Goal: Communication & Community: Answer question/provide support

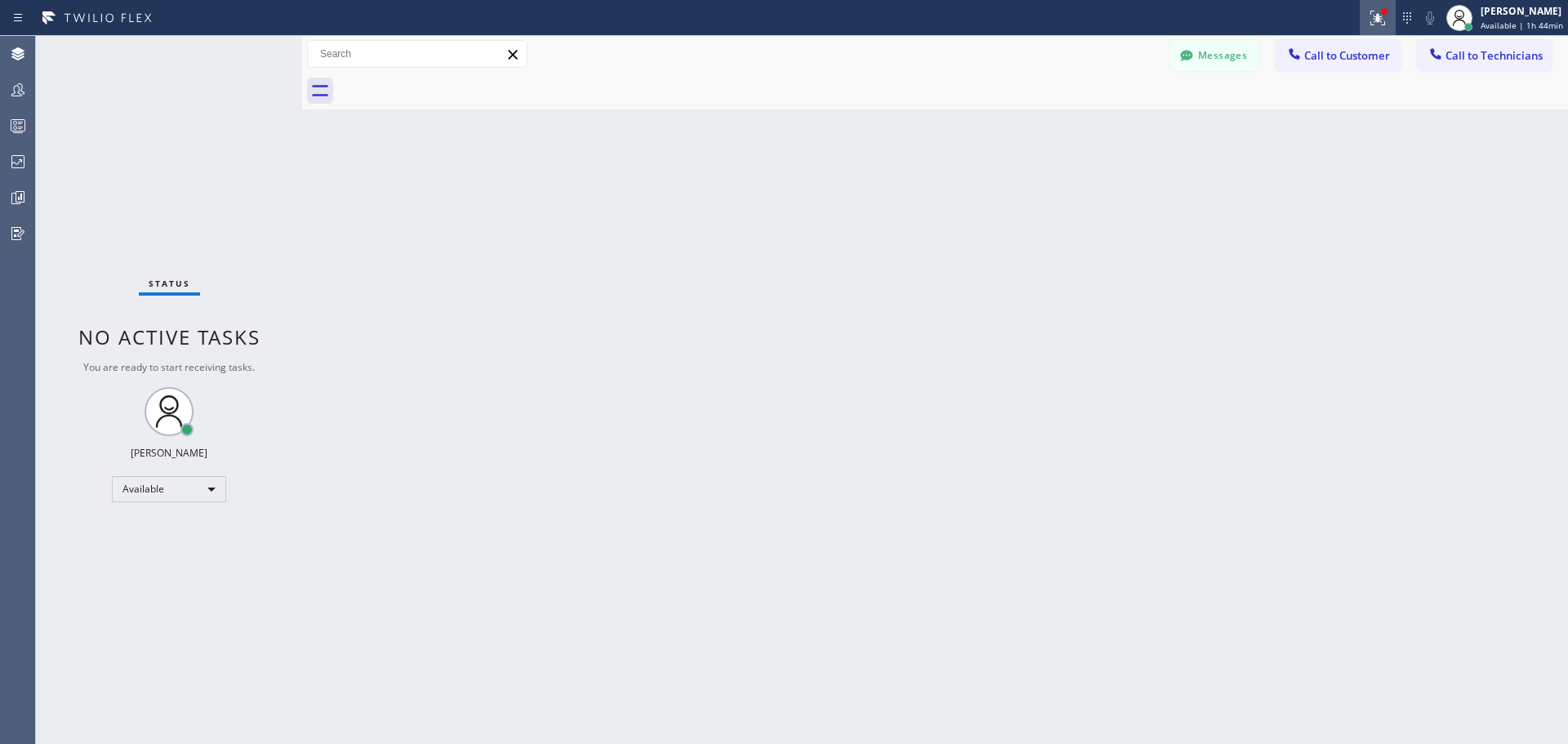
click at [1388, 21] on icon at bounding box center [1378, 17] width 19 height 19
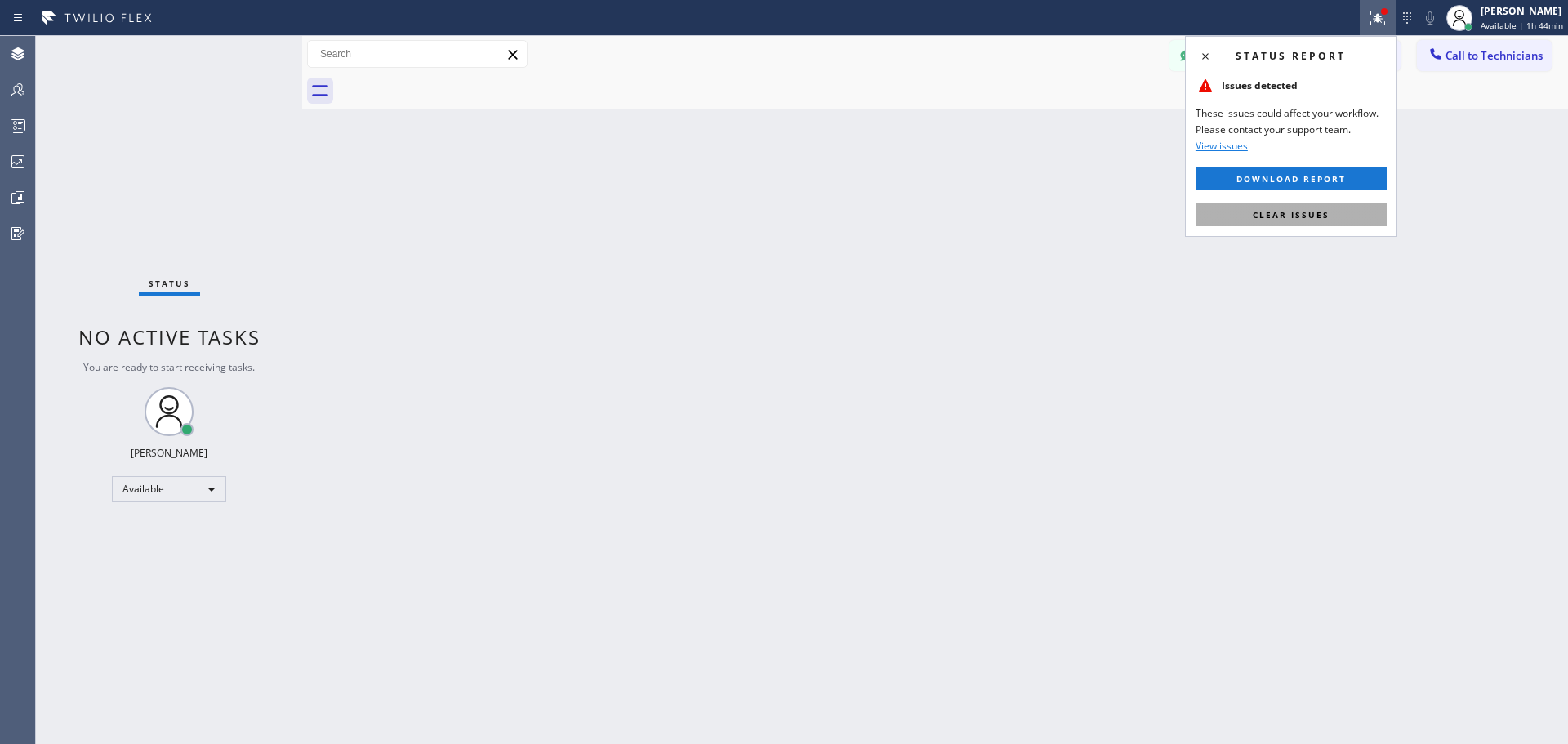
click at [1304, 215] on span "Clear issues" at bounding box center [1291, 215] width 77 height 12
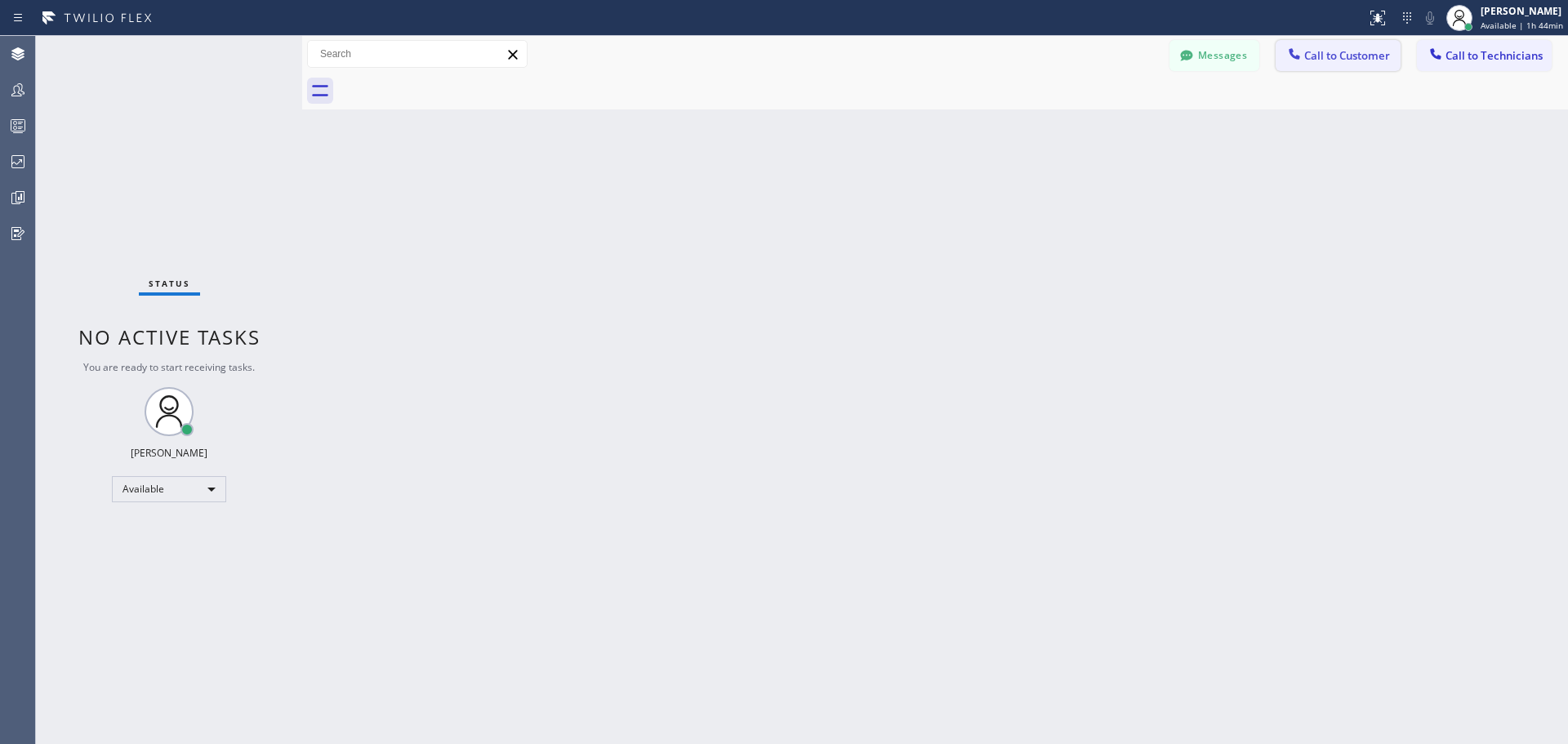
click at [1375, 49] on span "Call to Customer" at bounding box center [1347, 55] width 85 height 15
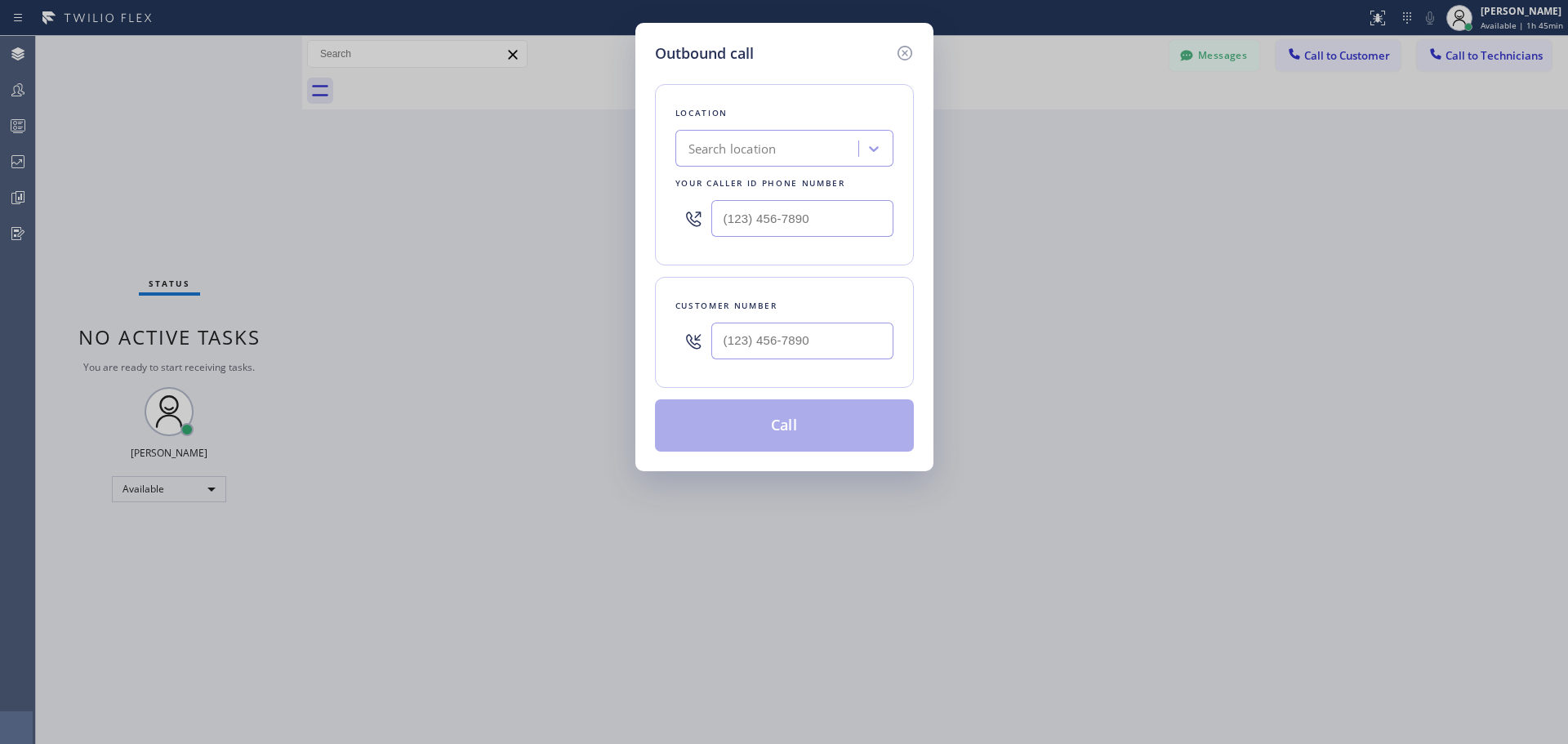
click at [769, 145] on div "Search location" at bounding box center [732, 148] width 88 height 18
type input "CSM"
click at [790, 182] on div "Home Alliance CSM" at bounding box center [784, 183] width 218 height 29
type input "[PHONE_NUMBER]"
click at [764, 342] on input "(___) ___-____" at bounding box center [803, 341] width 182 height 37
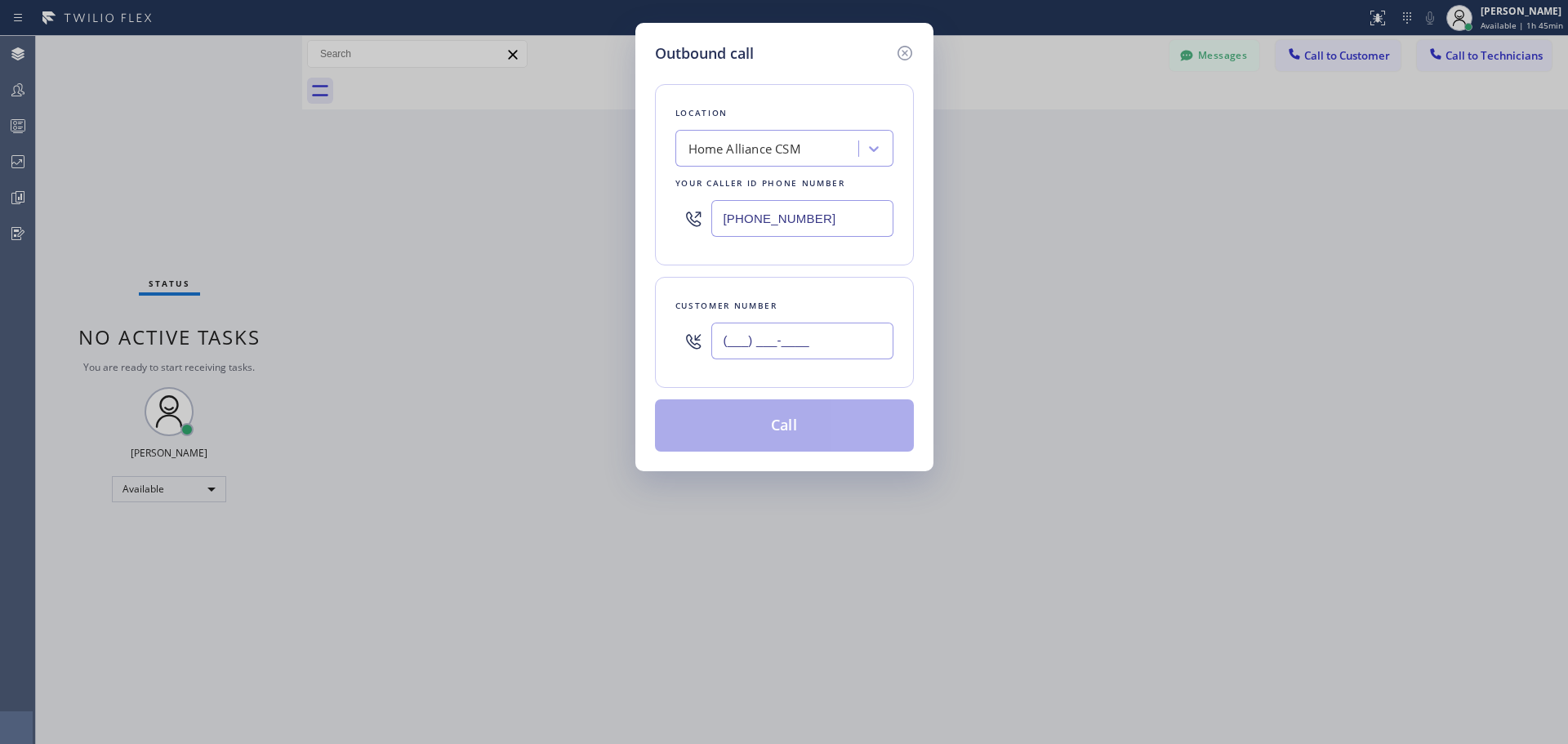
paste input "310) 405-5253"
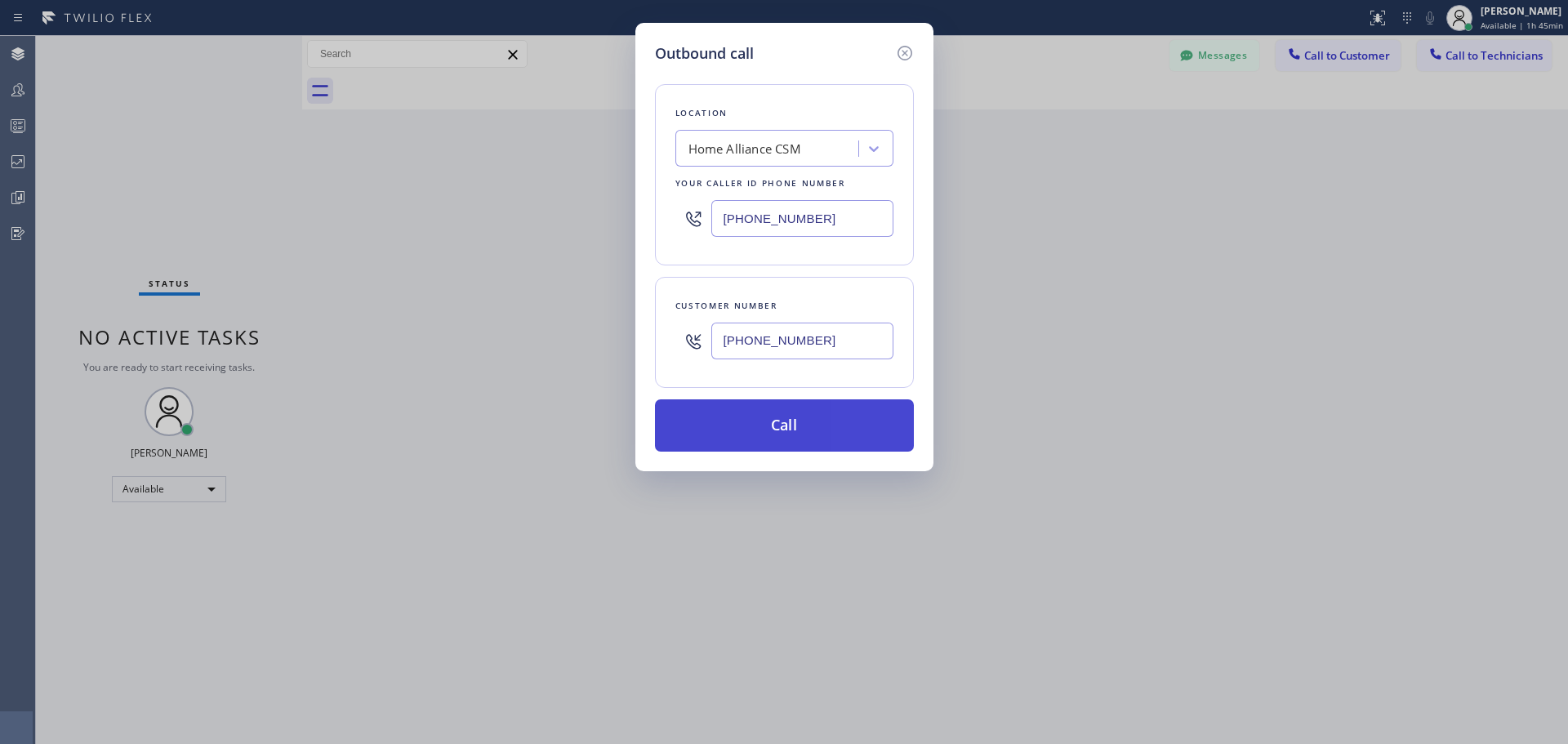
type input "[PHONE_NUMBER]"
click at [770, 435] on button "Call" at bounding box center [784, 426] width 259 height 52
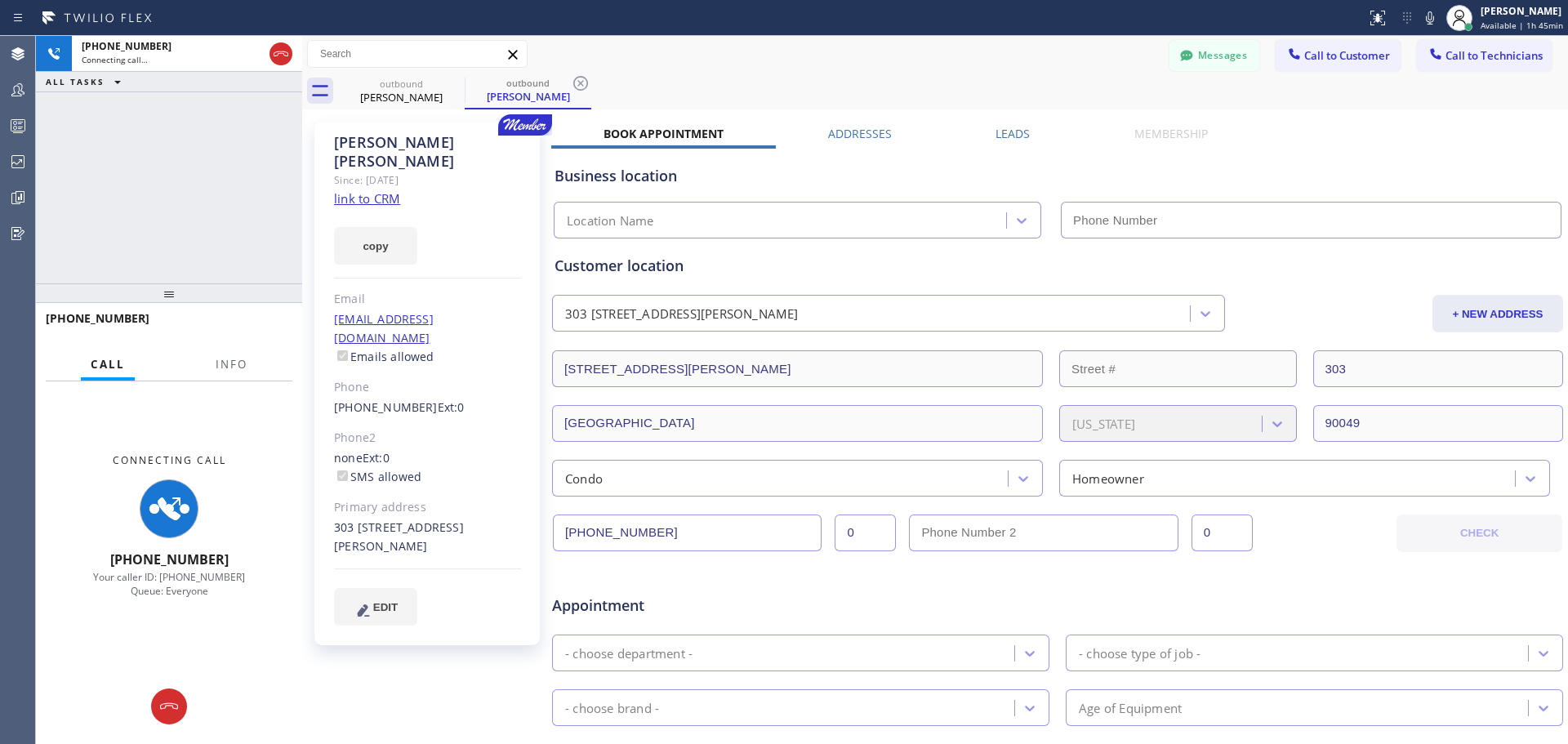
type input "[PHONE_NUMBER]"
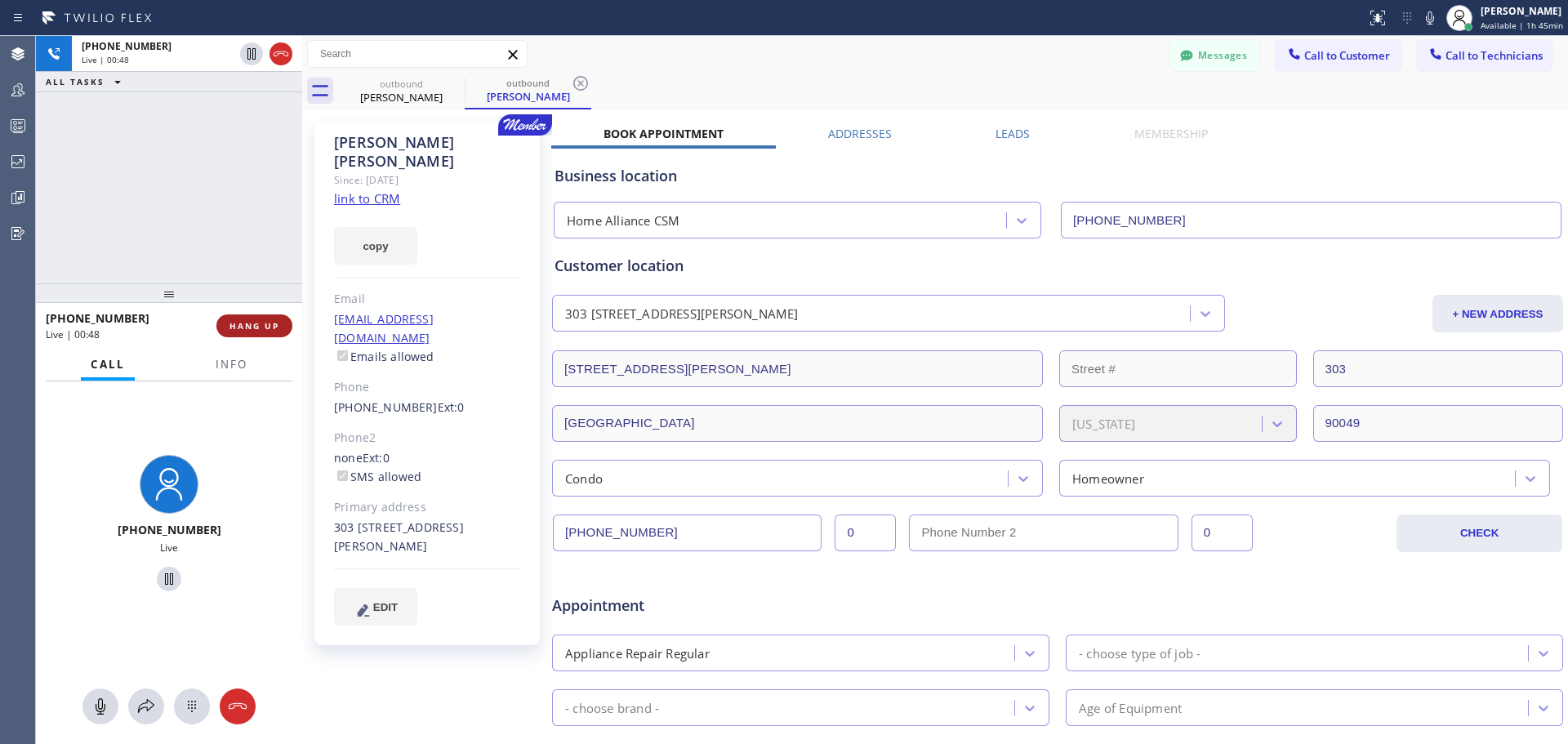
click at [246, 322] on span "HANG UP" at bounding box center [254, 326] width 49 height 12
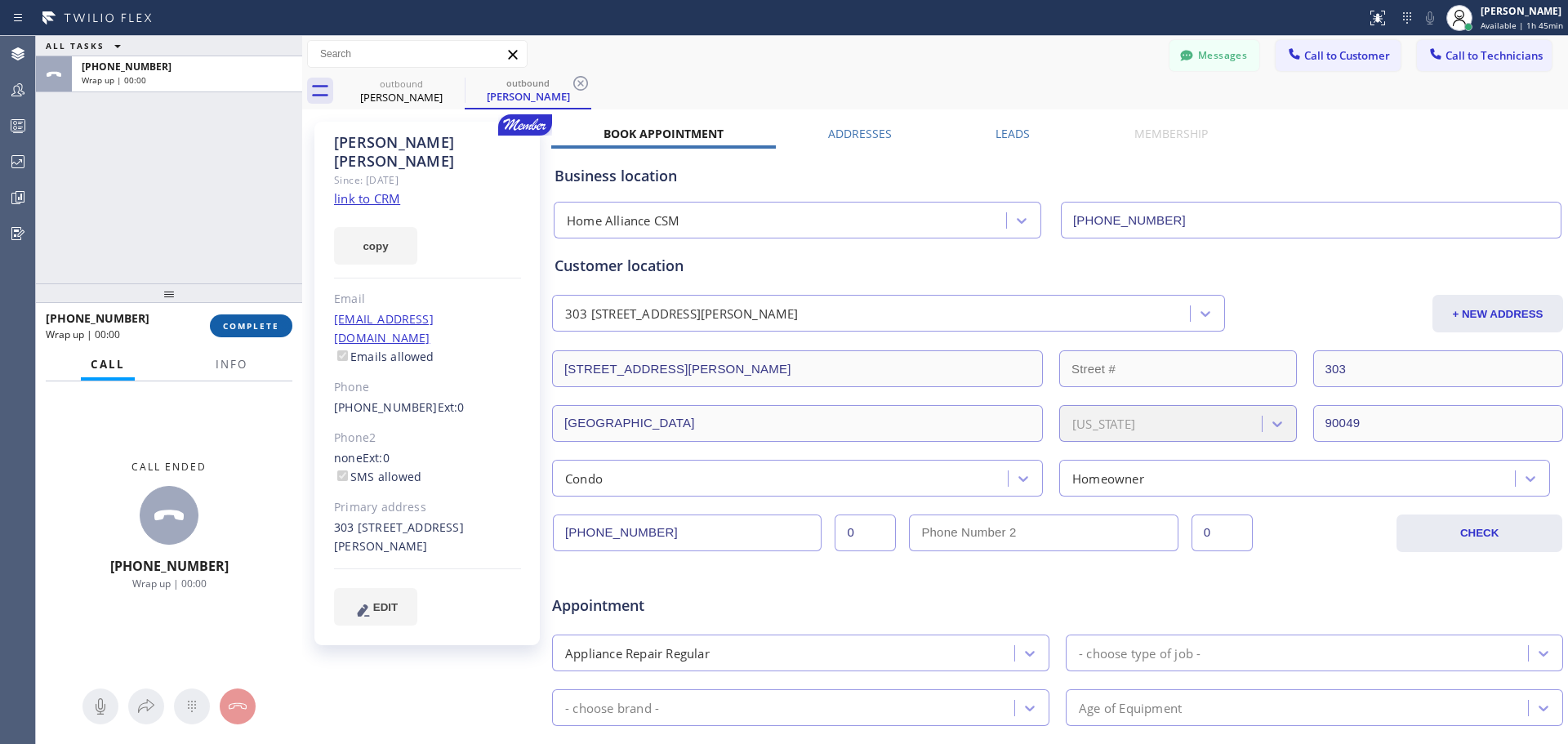
click at [253, 327] on span "COMPLETE" at bounding box center [251, 326] width 56 height 12
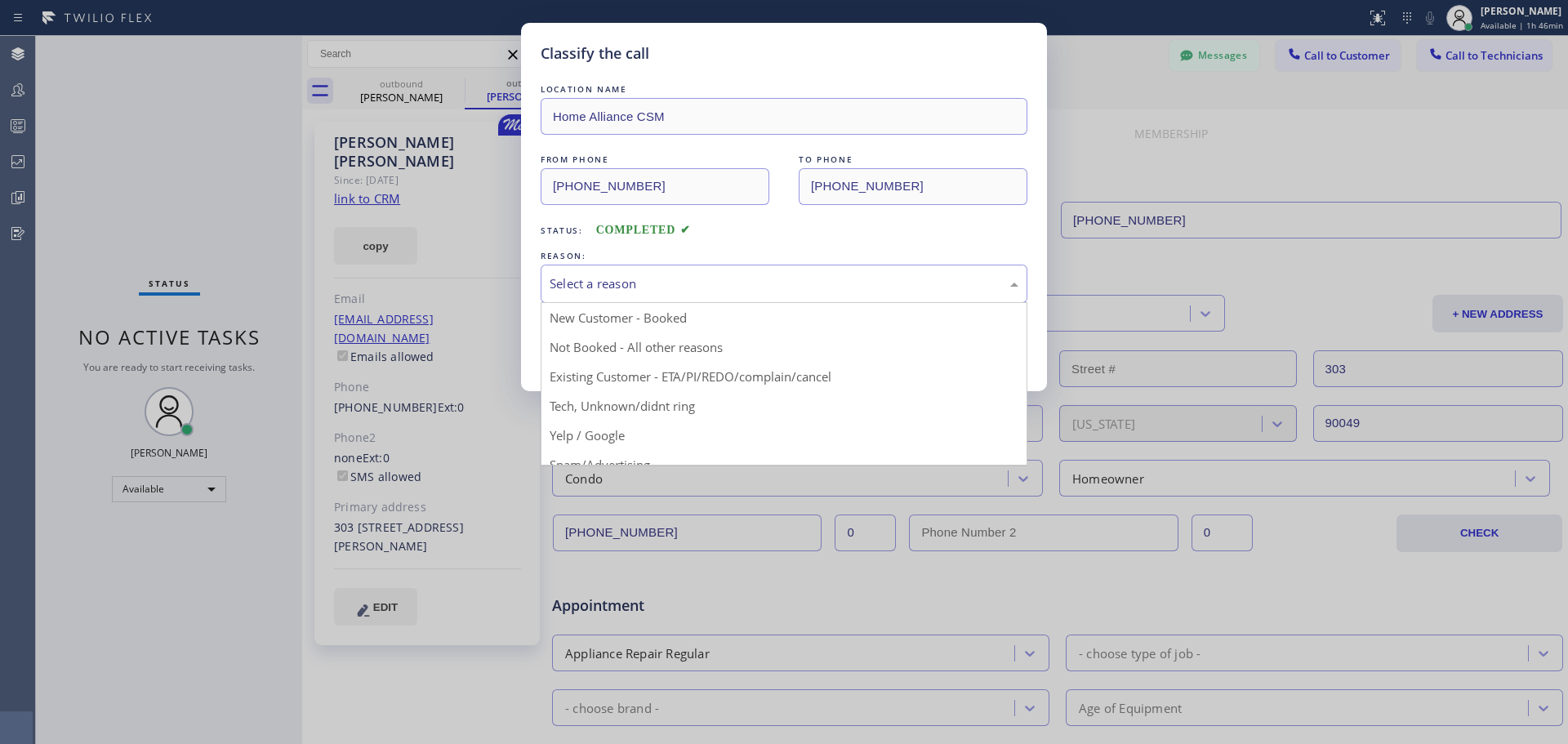
click at [691, 284] on div "Select a reason" at bounding box center [784, 283] width 468 height 18
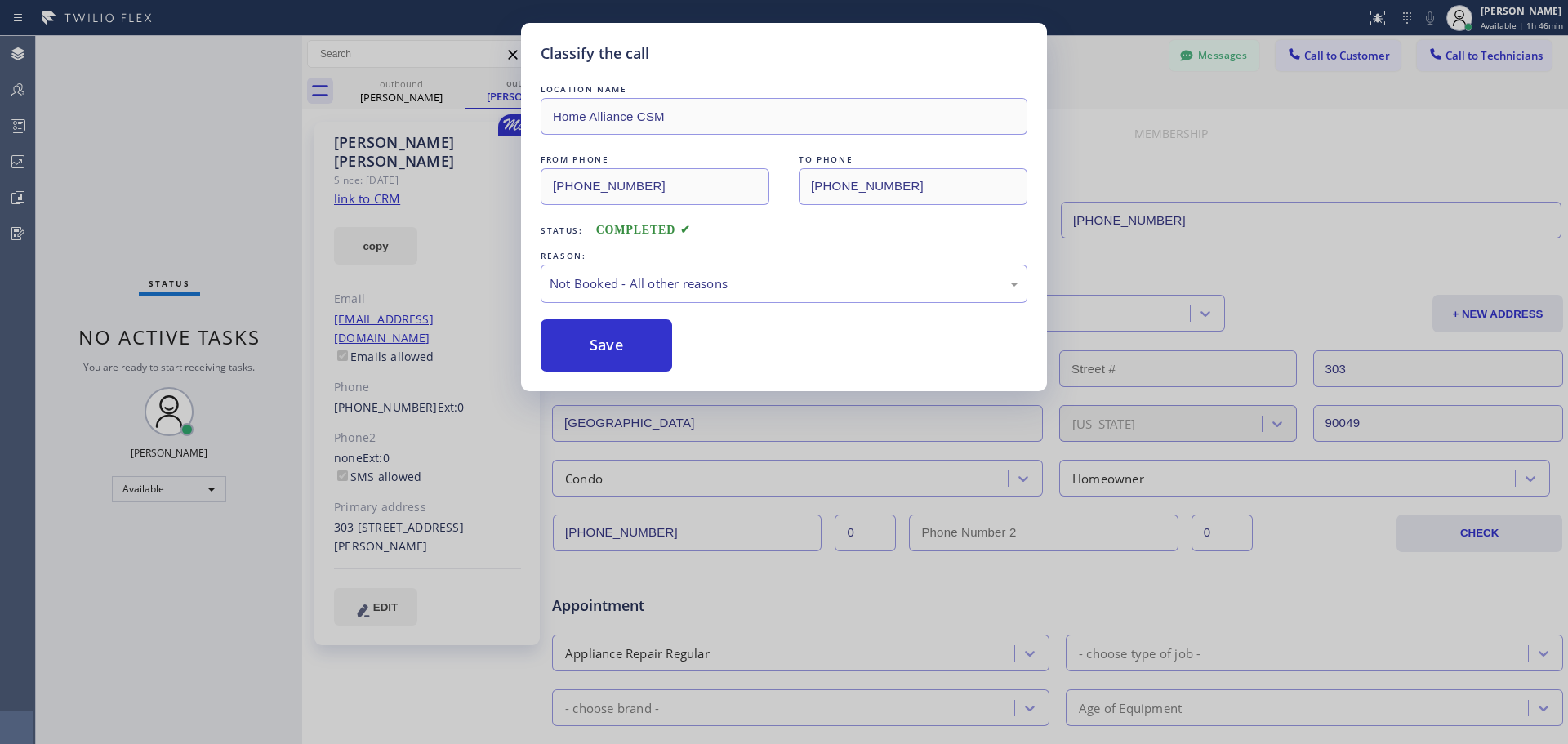
drag, startPoint x: 603, startPoint y: 343, endPoint x: 686, endPoint y: 349, distance: 83.2
click at [603, 344] on button "Save" at bounding box center [607, 345] width 132 height 52
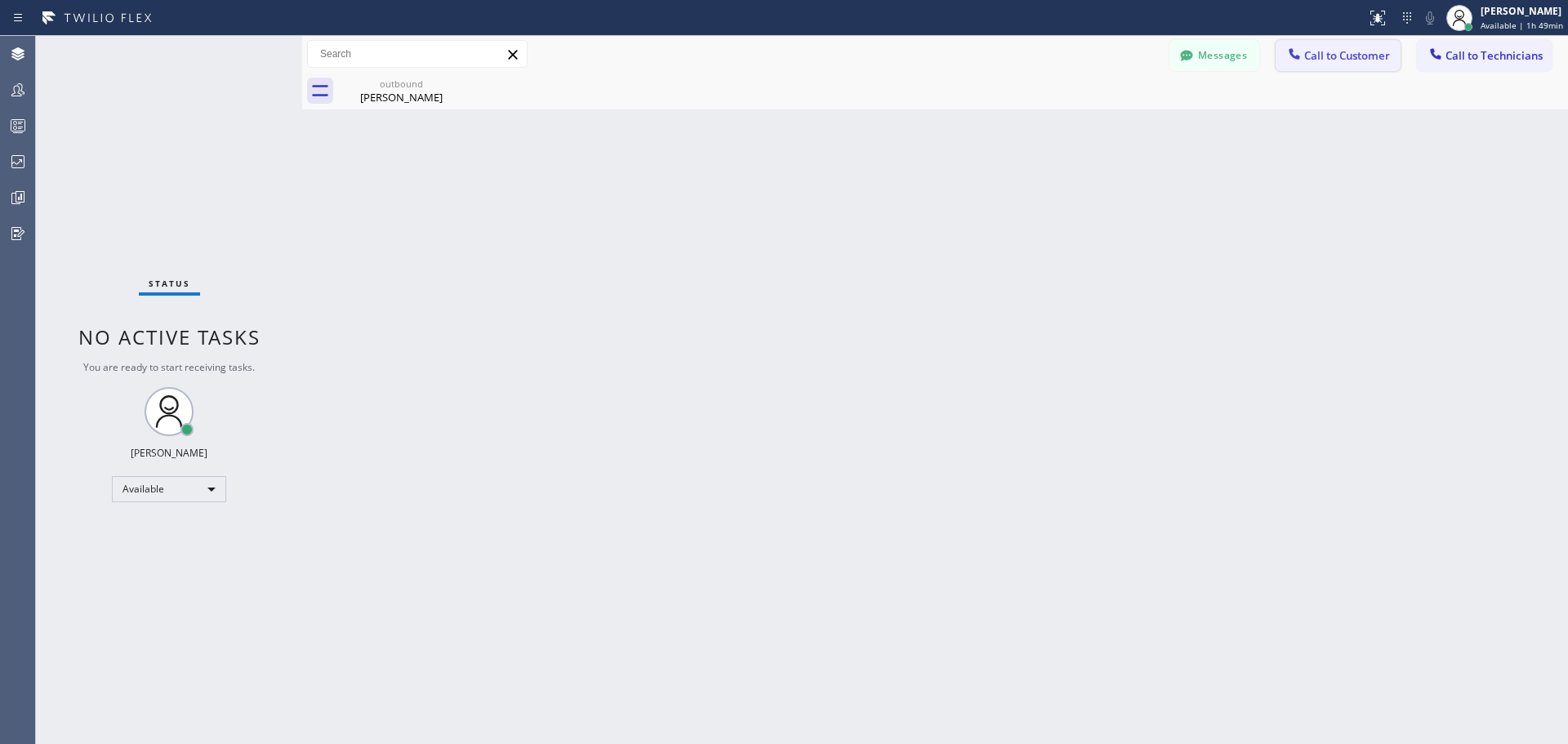
click at [1360, 51] on span "Call to Customer" at bounding box center [1347, 55] width 85 height 15
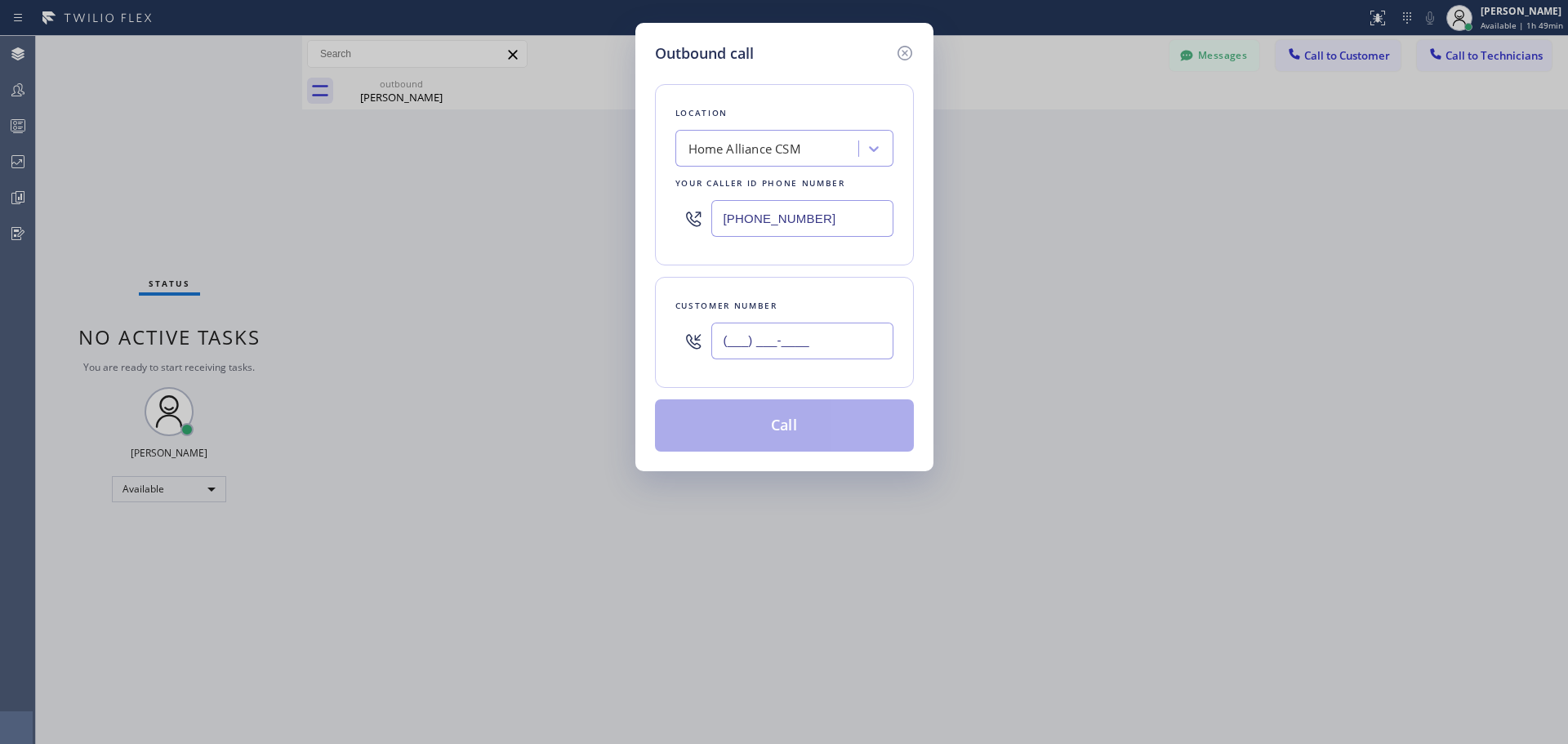
click at [771, 345] on input "(___) ___-____" at bounding box center [803, 341] width 182 height 37
paste input "773) 403-3102"
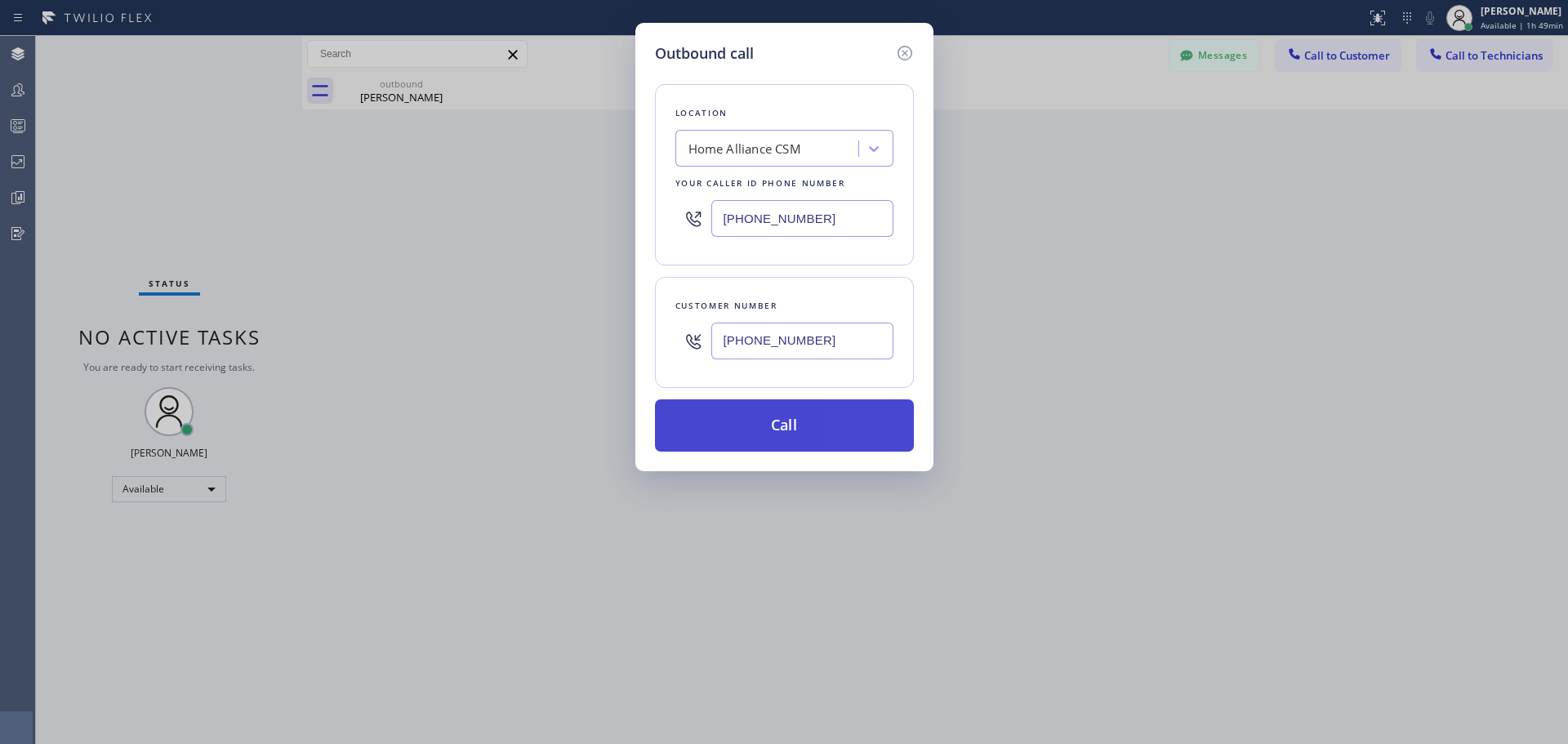
type input "[PHONE_NUMBER]"
click at [809, 417] on button "Call" at bounding box center [784, 426] width 259 height 52
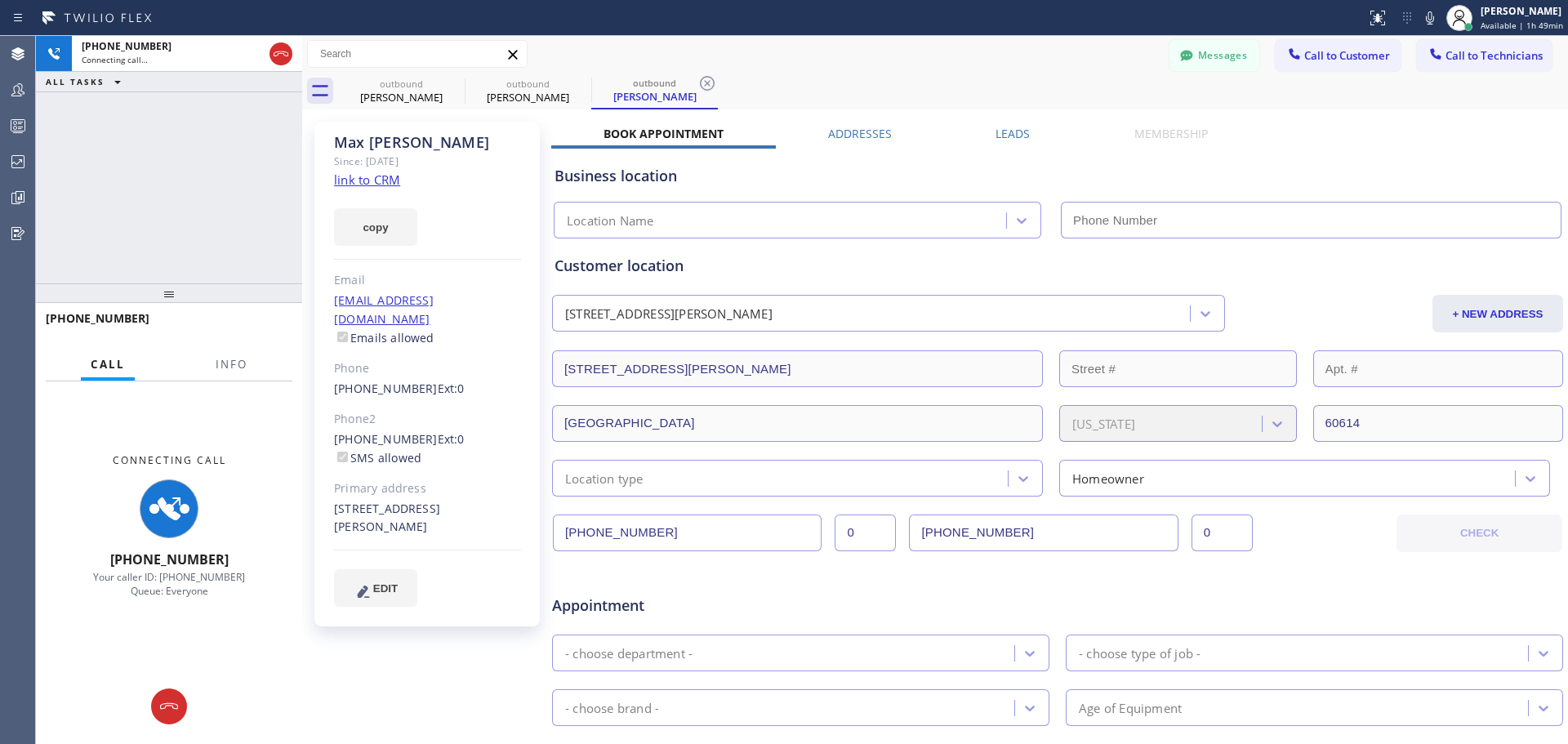
type input "[PHONE_NUMBER]"
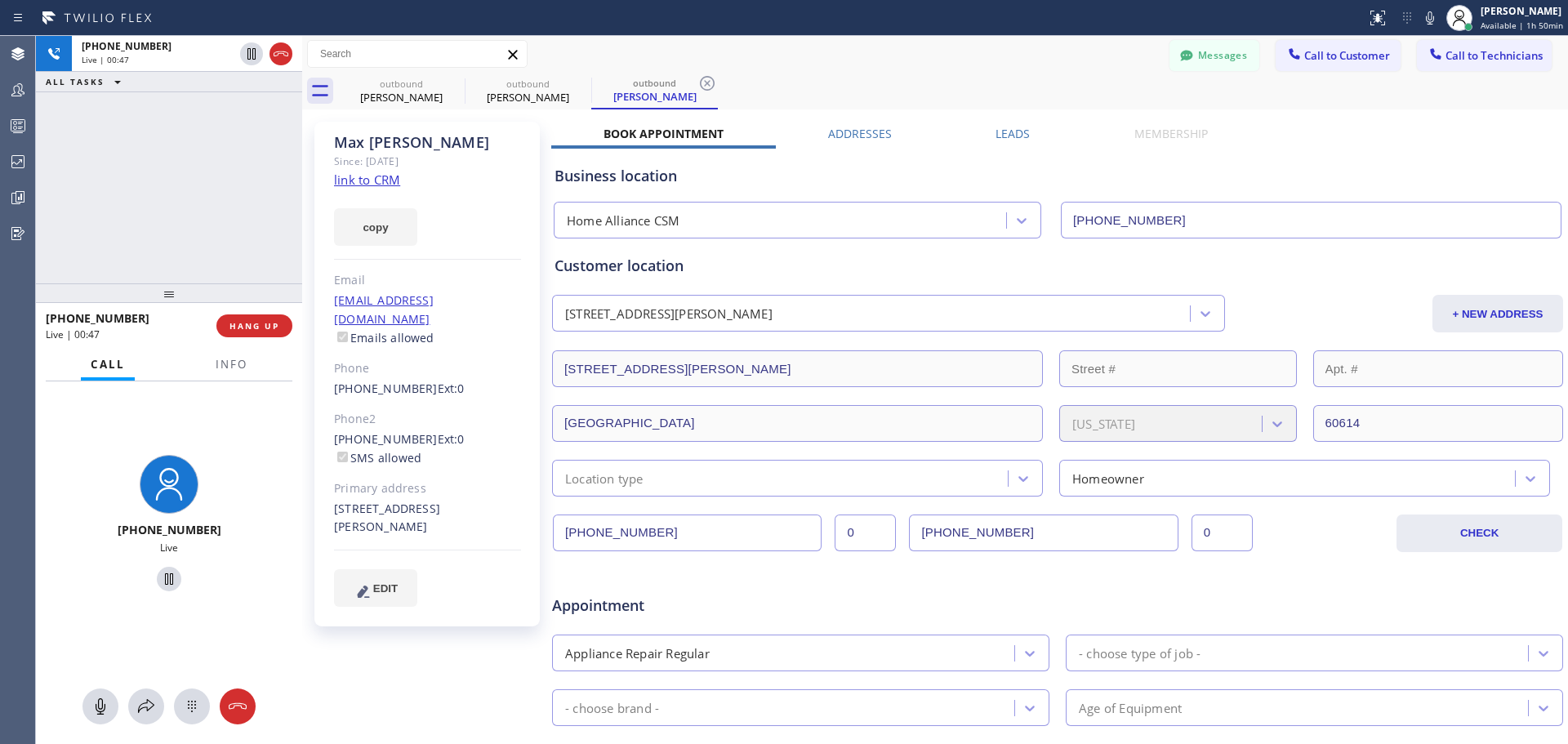
click at [251, 320] on button "HANG UP" at bounding box center [254, 326] width 76 height 23
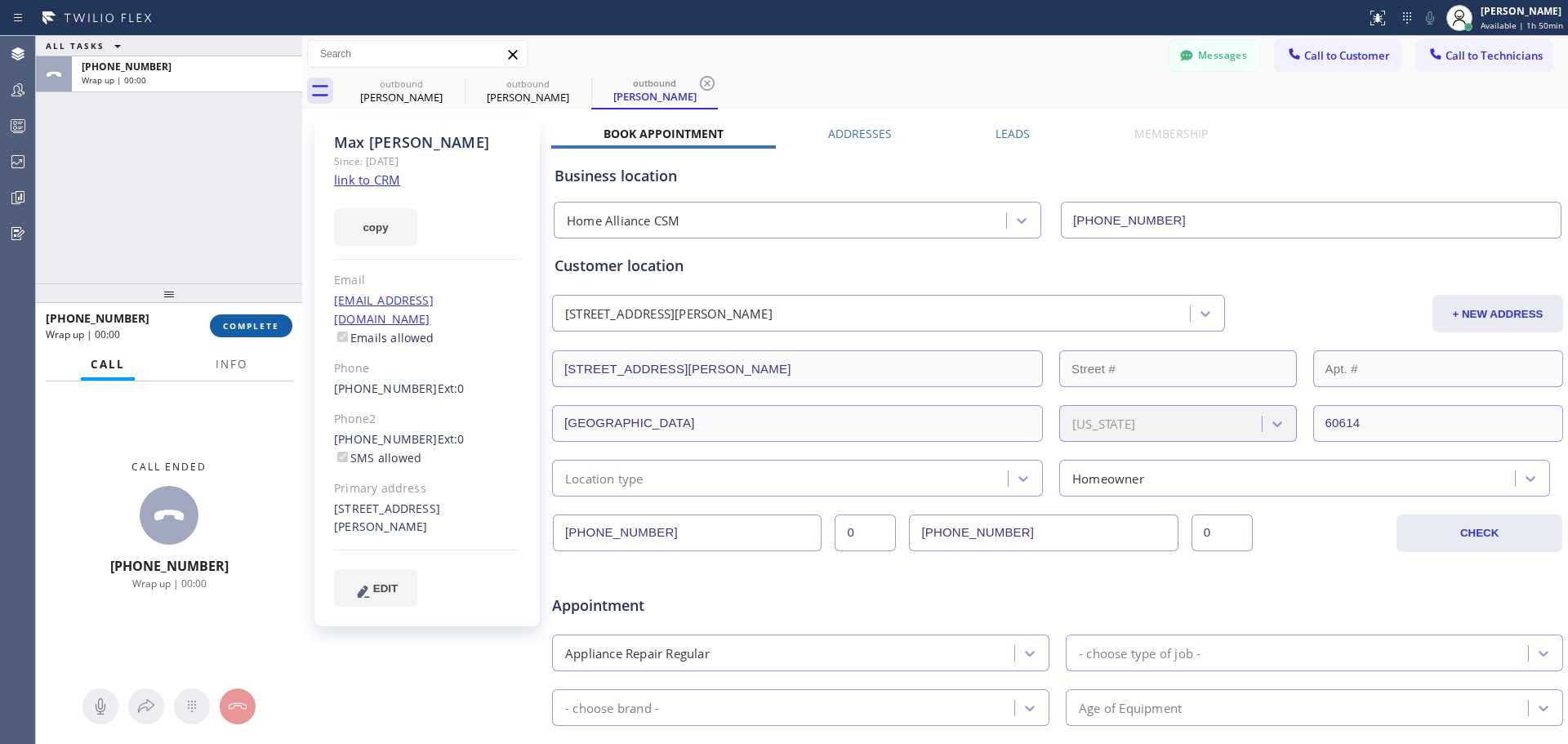
click at [249, 329] on span "COMPLETE" at bounding box center [251, 326] width 56 height 12
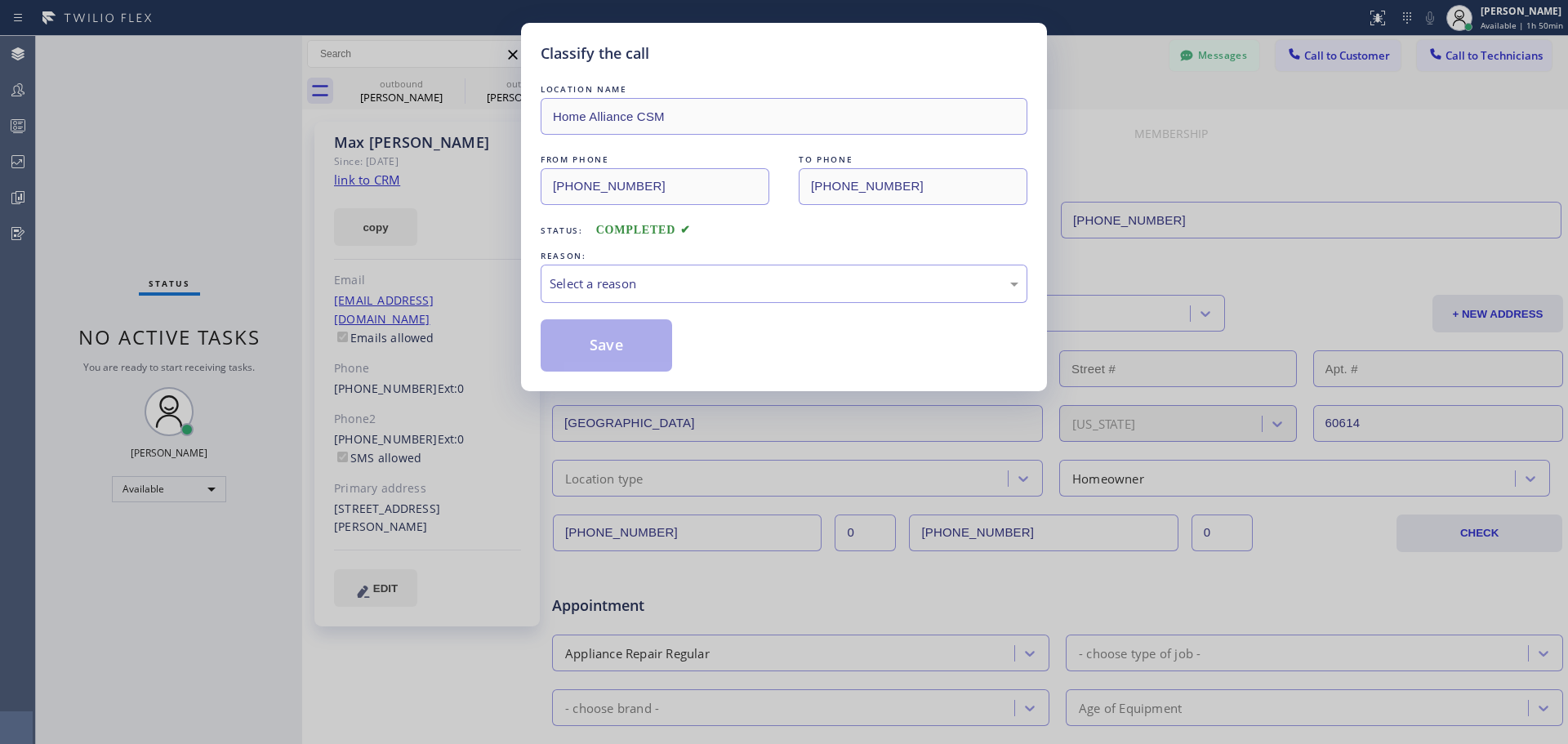
click at [738, 251] on div "REASON:" at bounding box center [784, 256] width 487 height 17
click at [733, 275] on div "Select a reason" at bounding box center [784, 283] width 468 height 18
click at [619, 349] on button "Save" at bounding box center [607, 345] width 132 height 52
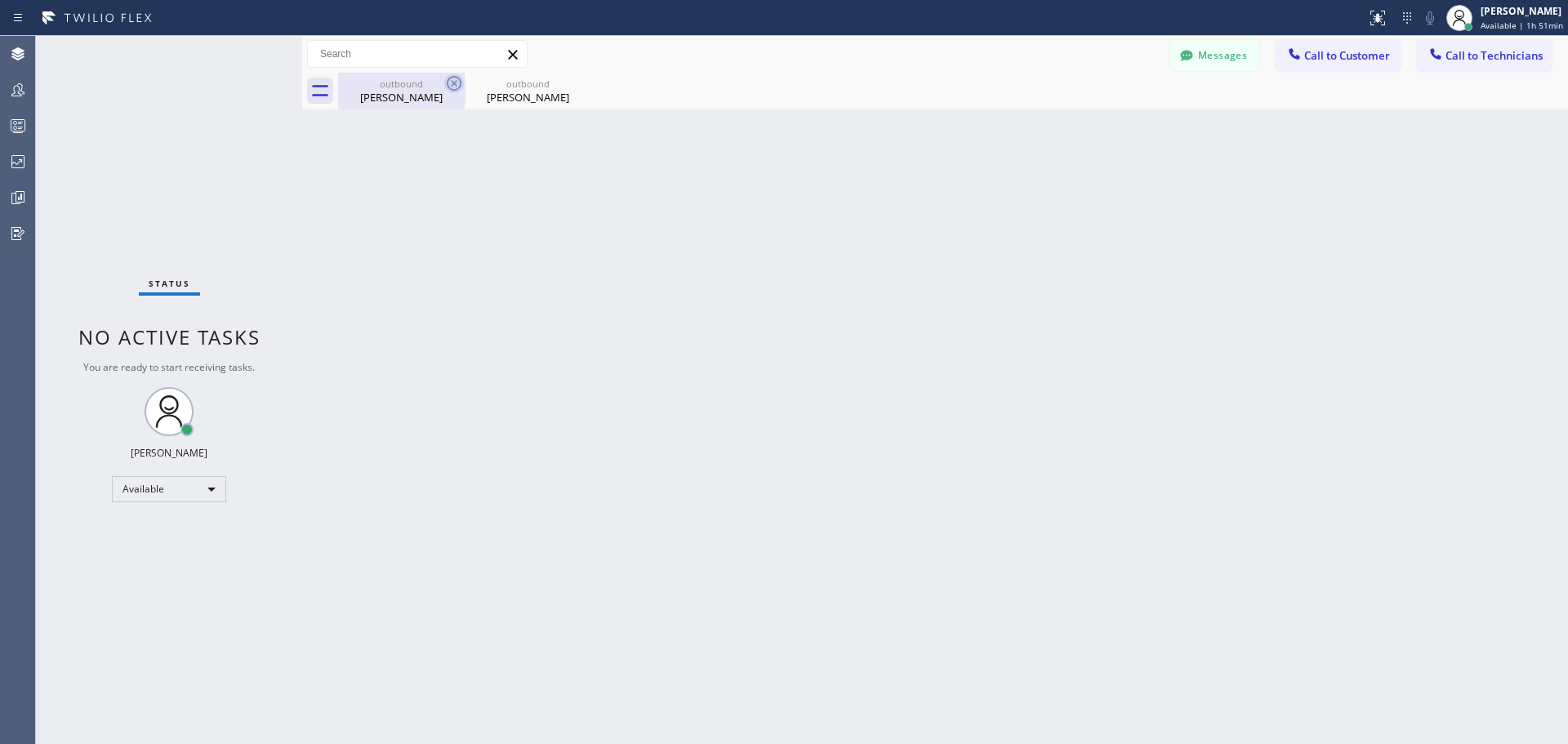
drag, startPoint x: 578, startPoint y: 84, endPoint x: 460, endPoint y: 88, distance: 118.1
click at [0, 0] on icon at bounding box center [0, 0] width 0 height 0
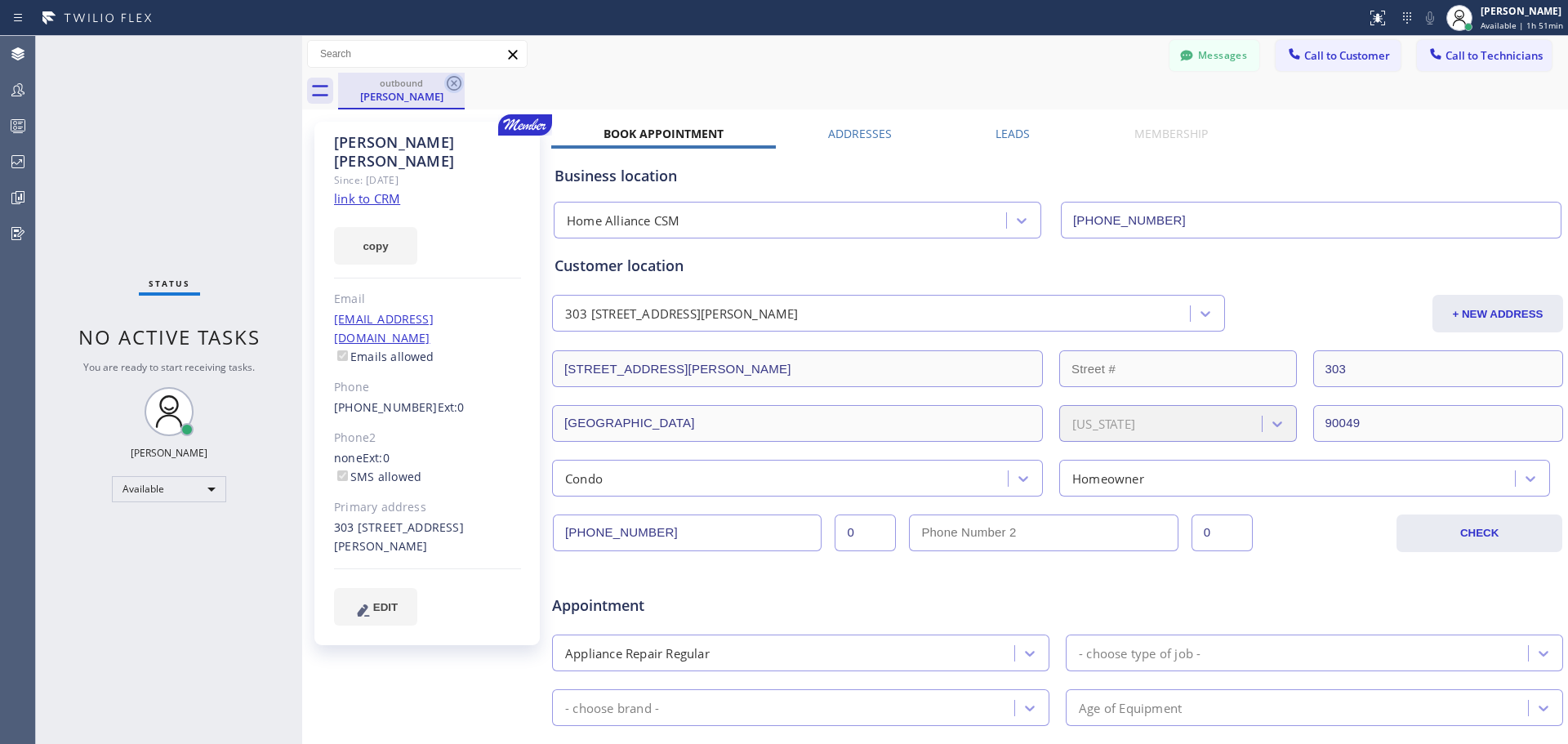
click at [458, 81] on icon at bounding box center [454, 83] width 19 height 19
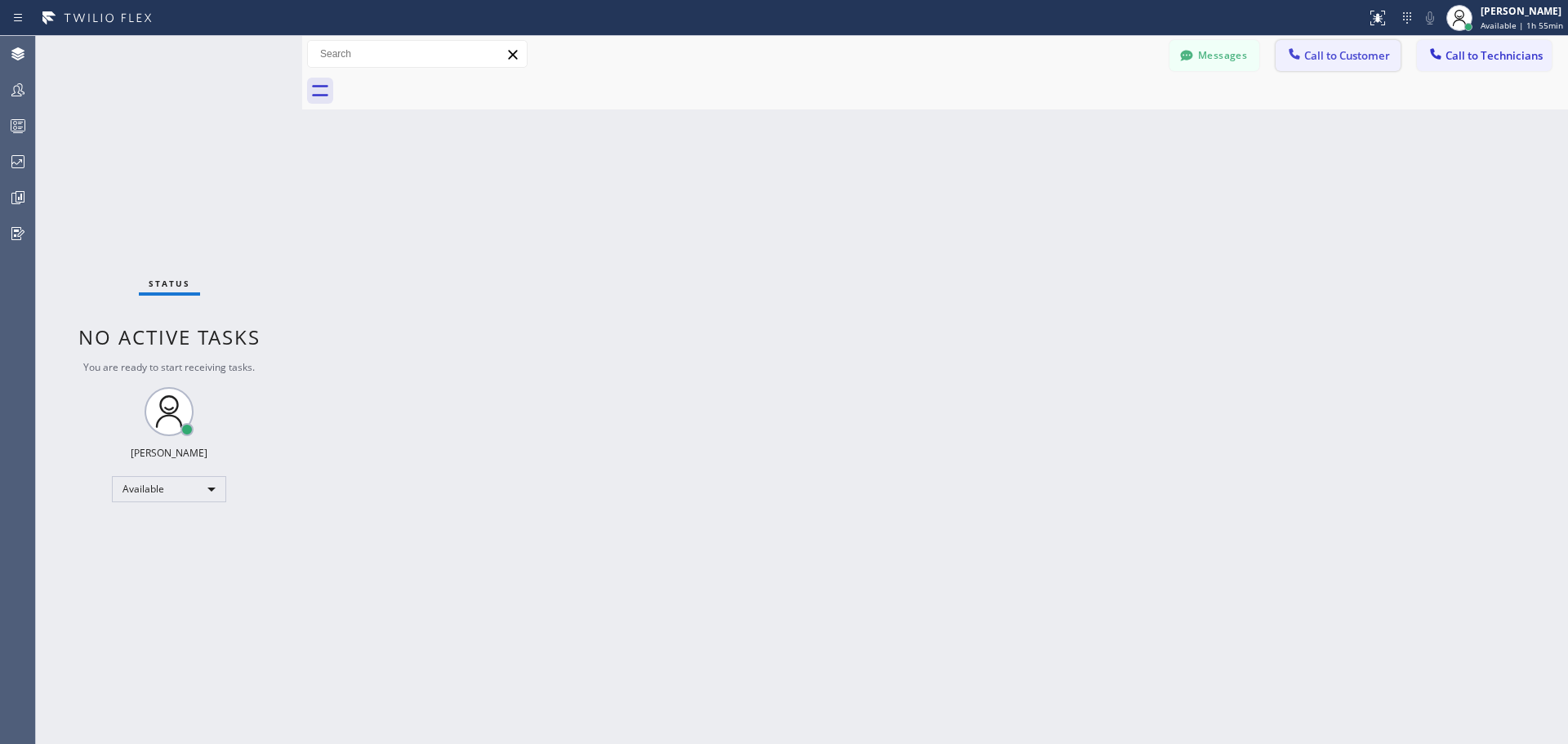
click at [1321, 63] on button "Call to Customer" at bounding box center [1338, 55] width 125 height 31
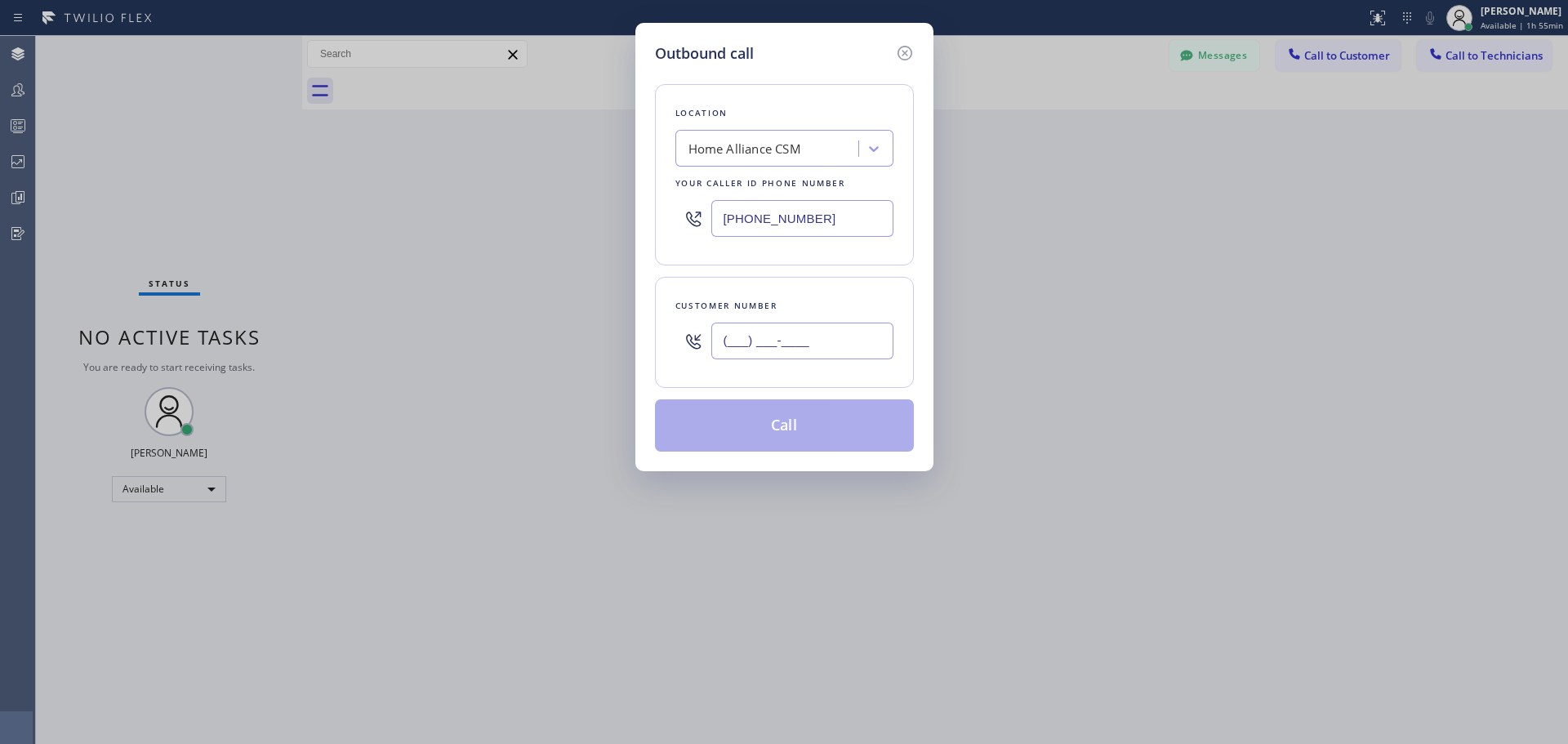
click at [804, 340] on input "(___) ___-____" at bounding box center [803, 341] width 182 height 37
paste input "310) 351-0709"
type input "[PHONE_NUMBER]"
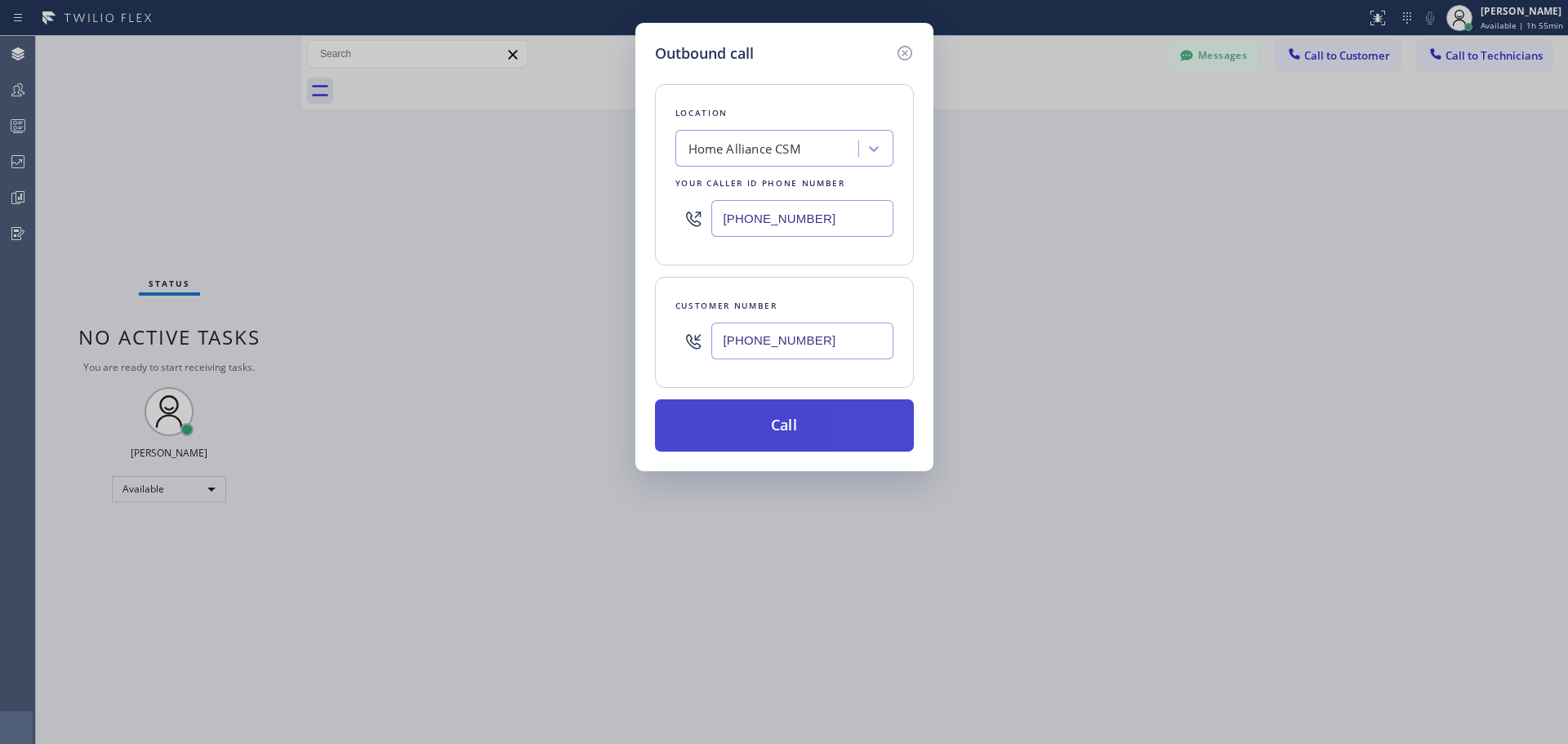
click at [802, 427] on button "Call" at bounding box center [784, 426] width 259 height 52
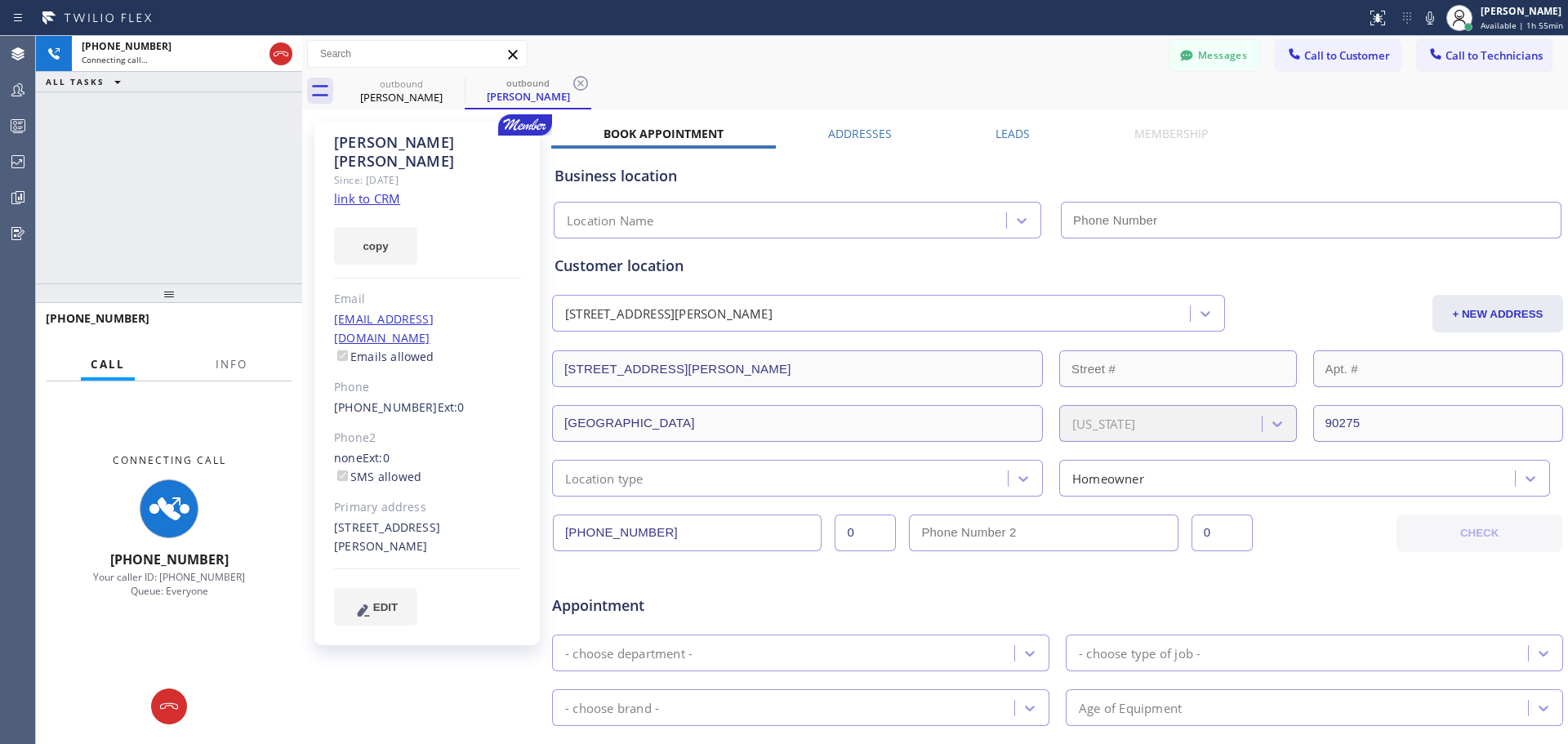
type input "[PHONE_NUMBER]"
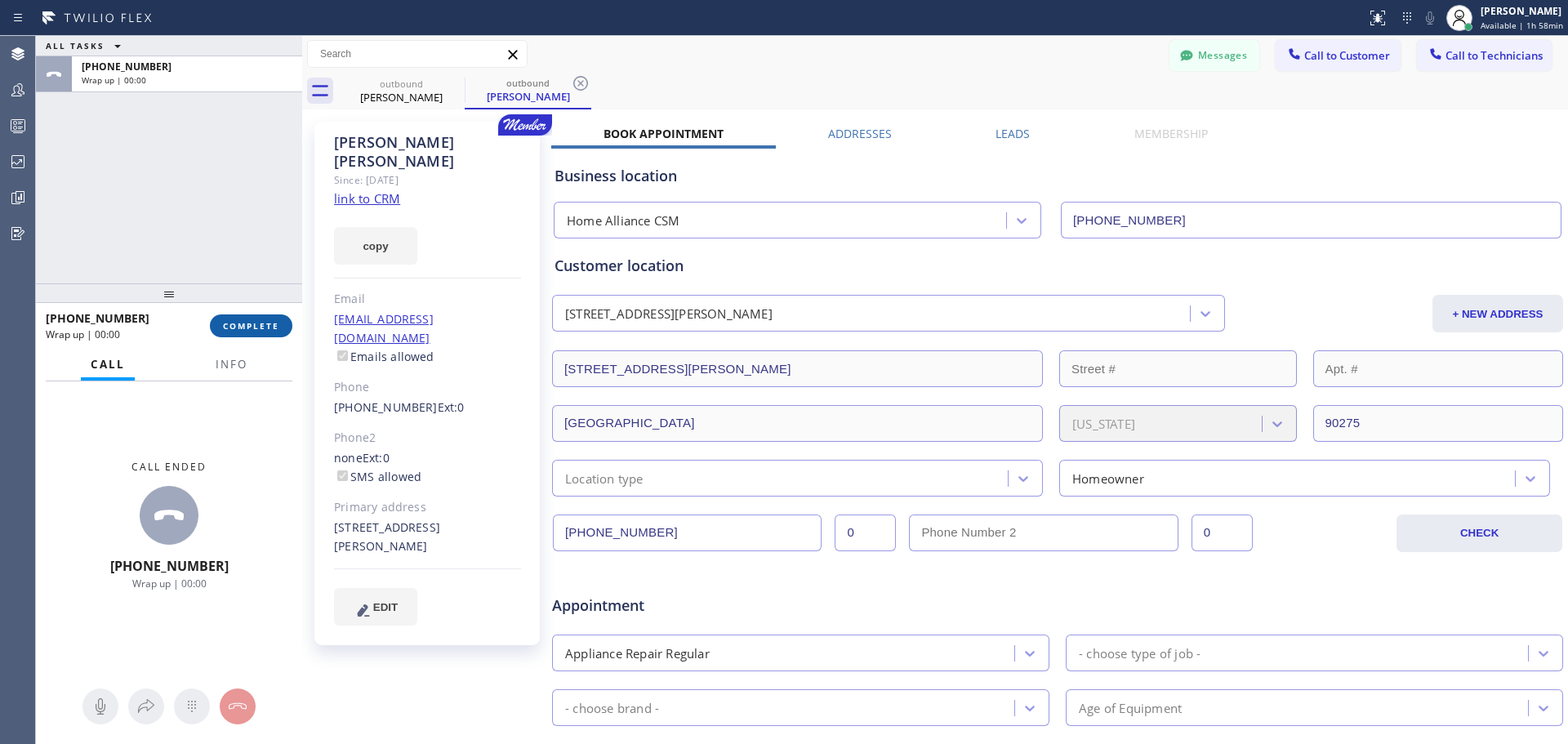
click at [249, 325] on span "COMPLETE" at bounding box center [251, 326] width 56 height 12
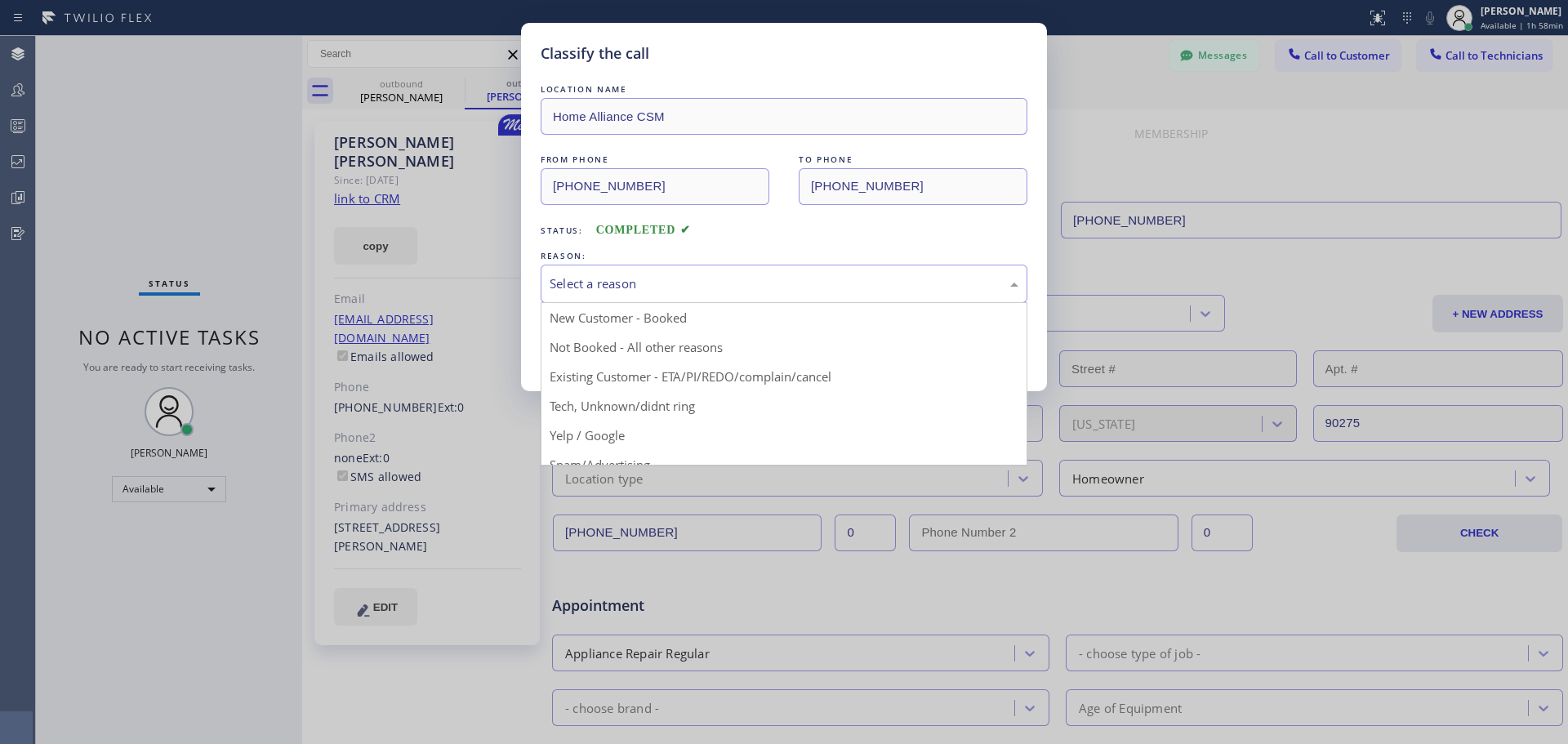
click at [629, 267] on div "Select a reason" at bounding box center [784, 284] width 487 height 39
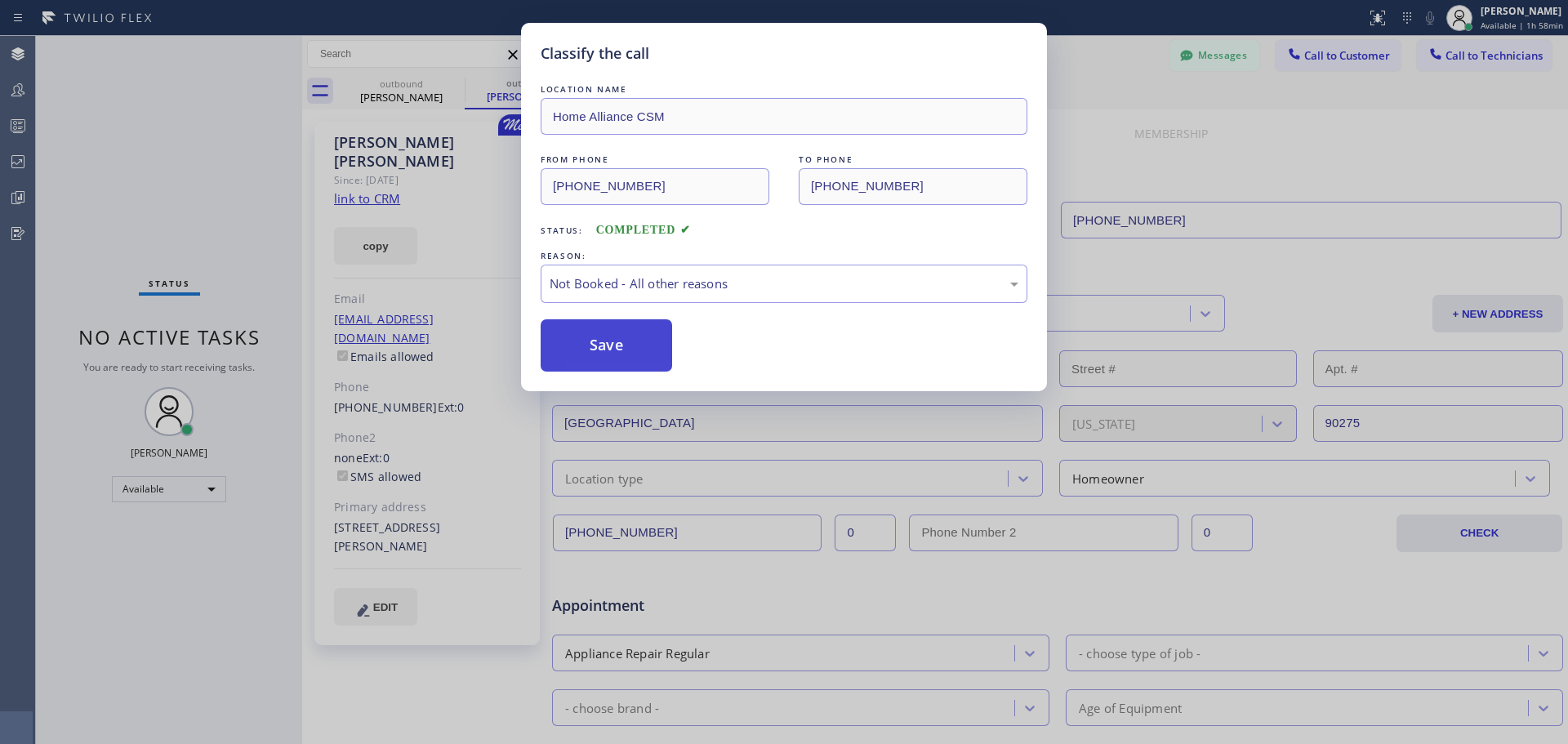
click at [628, 351] on button "Save" at bounding box center [607, 345] width 132 height 52
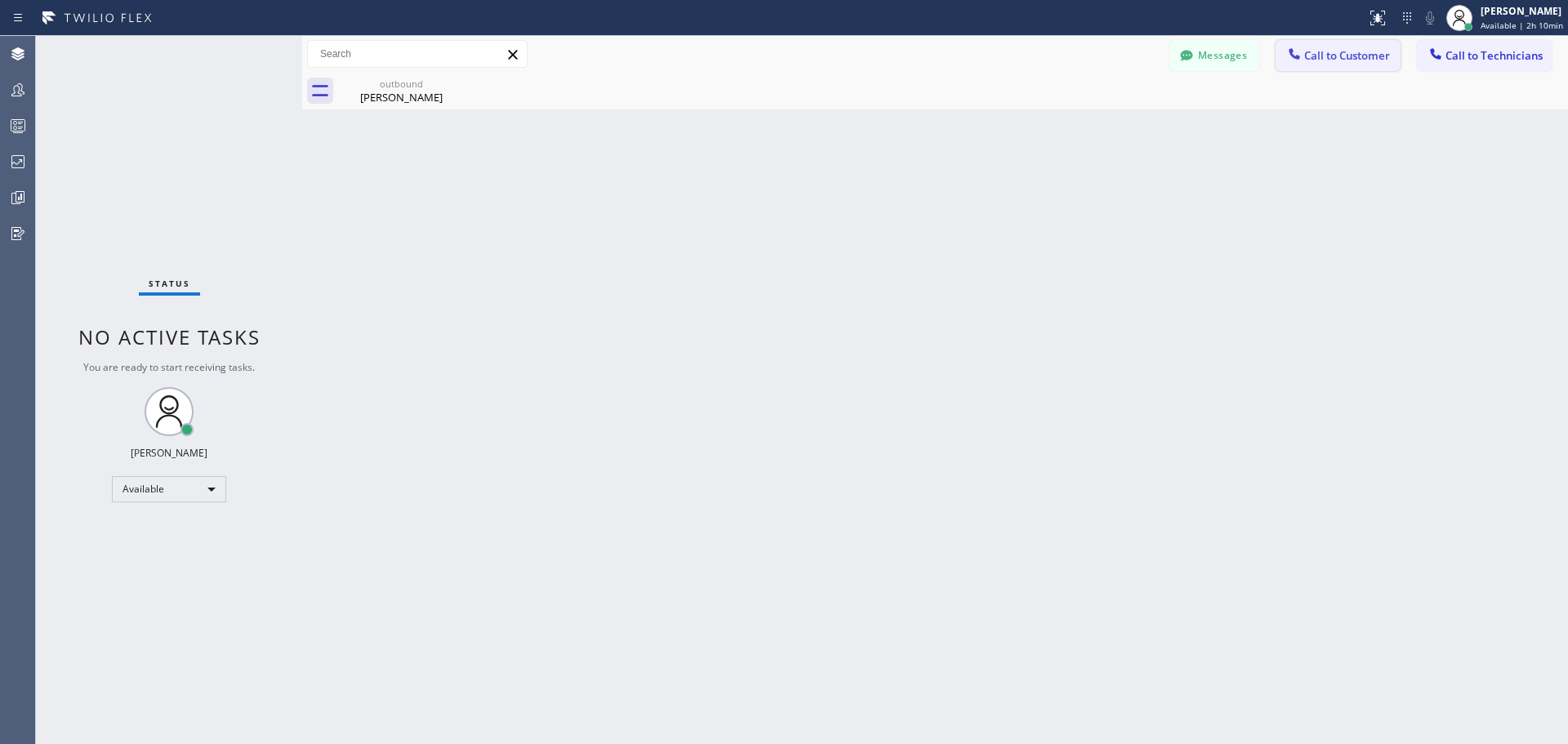
click at [1320, 52] on span "Call to Customer" at bounding box center [1347, 55] width 85 height 15
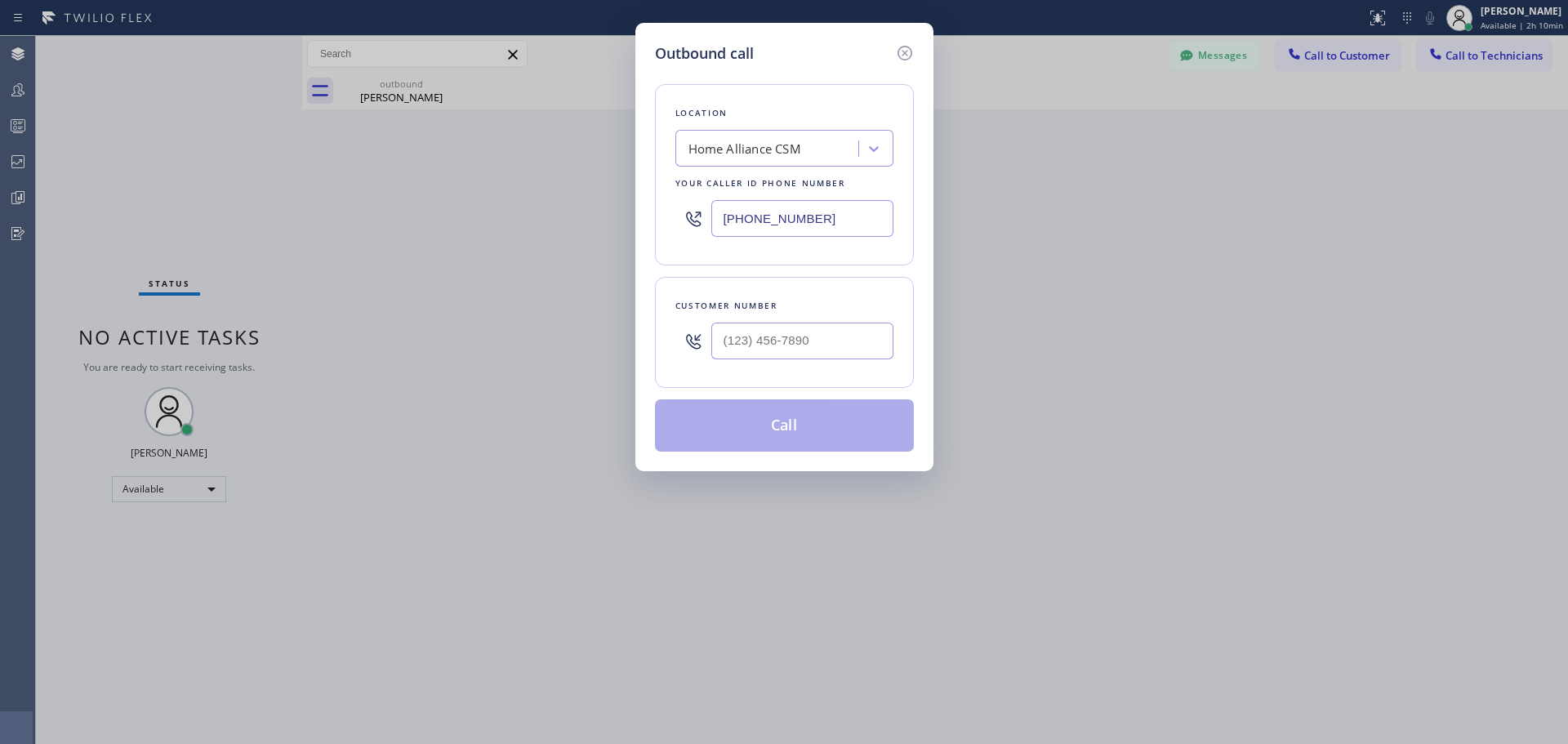
click at [788, 328] on input "text" at bounding box center [803, 341] width 182 height 37
paste input "408) 592-0221"
type input "[PHONE_NUMBER]"
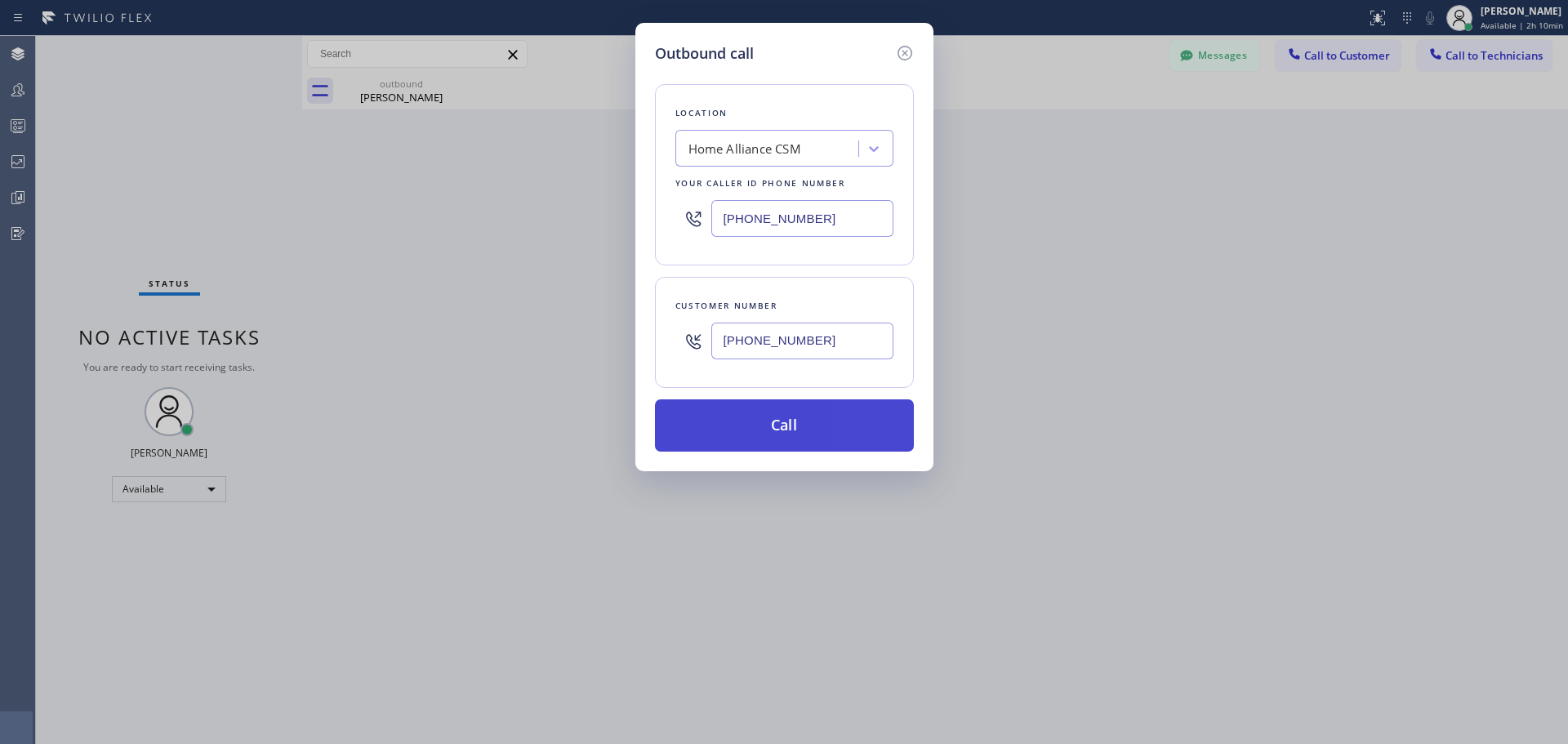
click at [837, 428] on button "Call" at bounding box center [784, 426] width 259 height 52
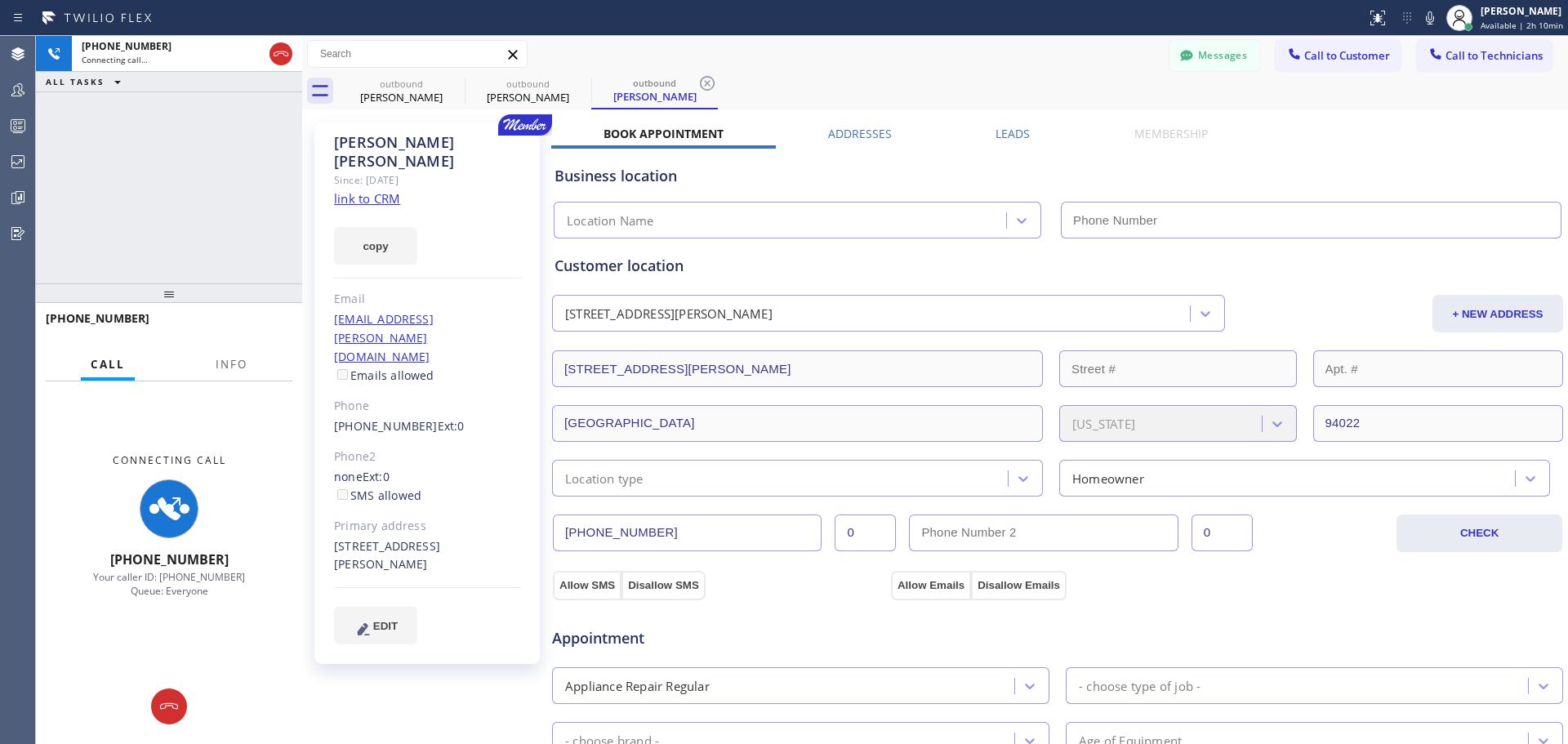
type input "[PHONE_NUMBER]"
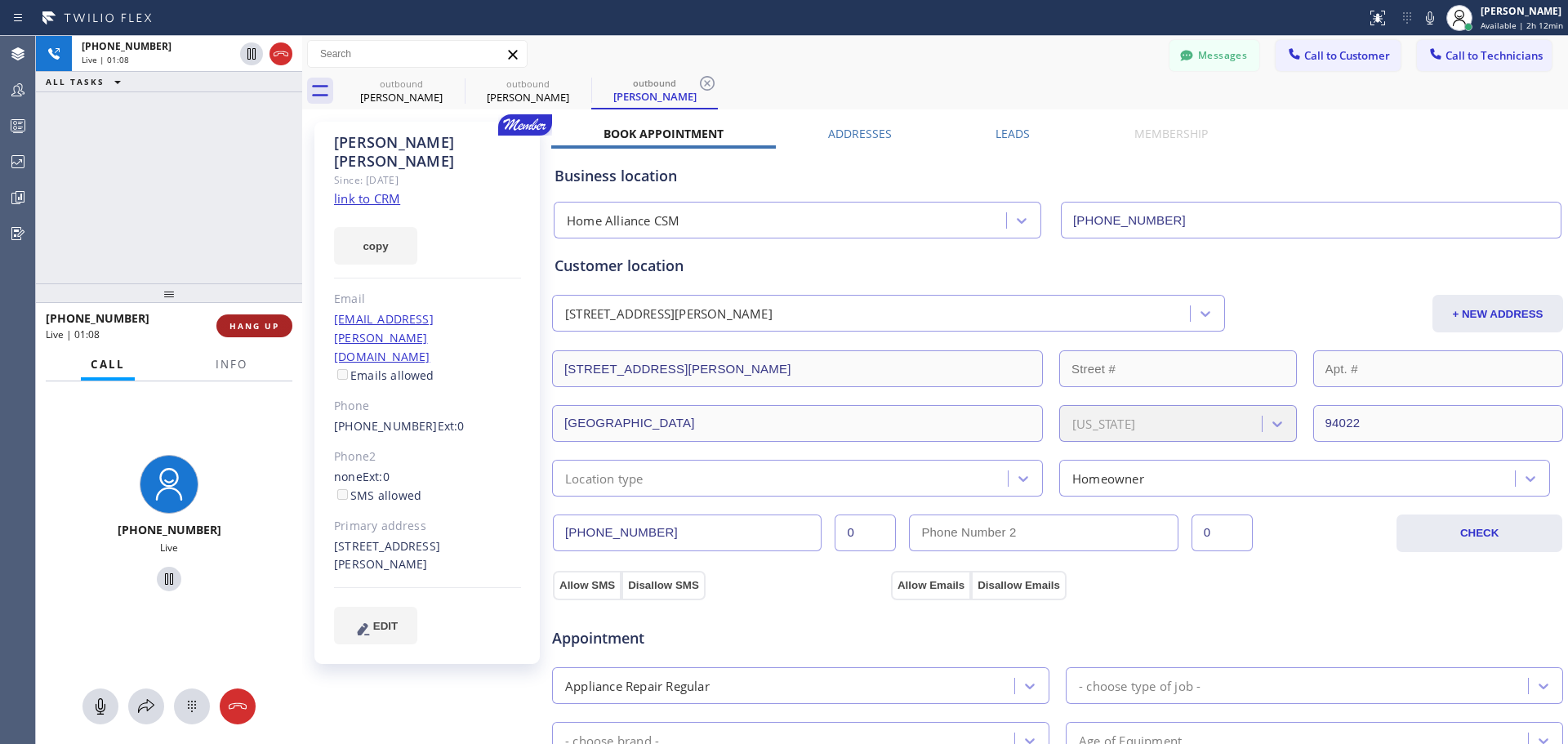
click at [279, 316] on button "HANG UP" at bounding box center [254, 326] width 76 height 23
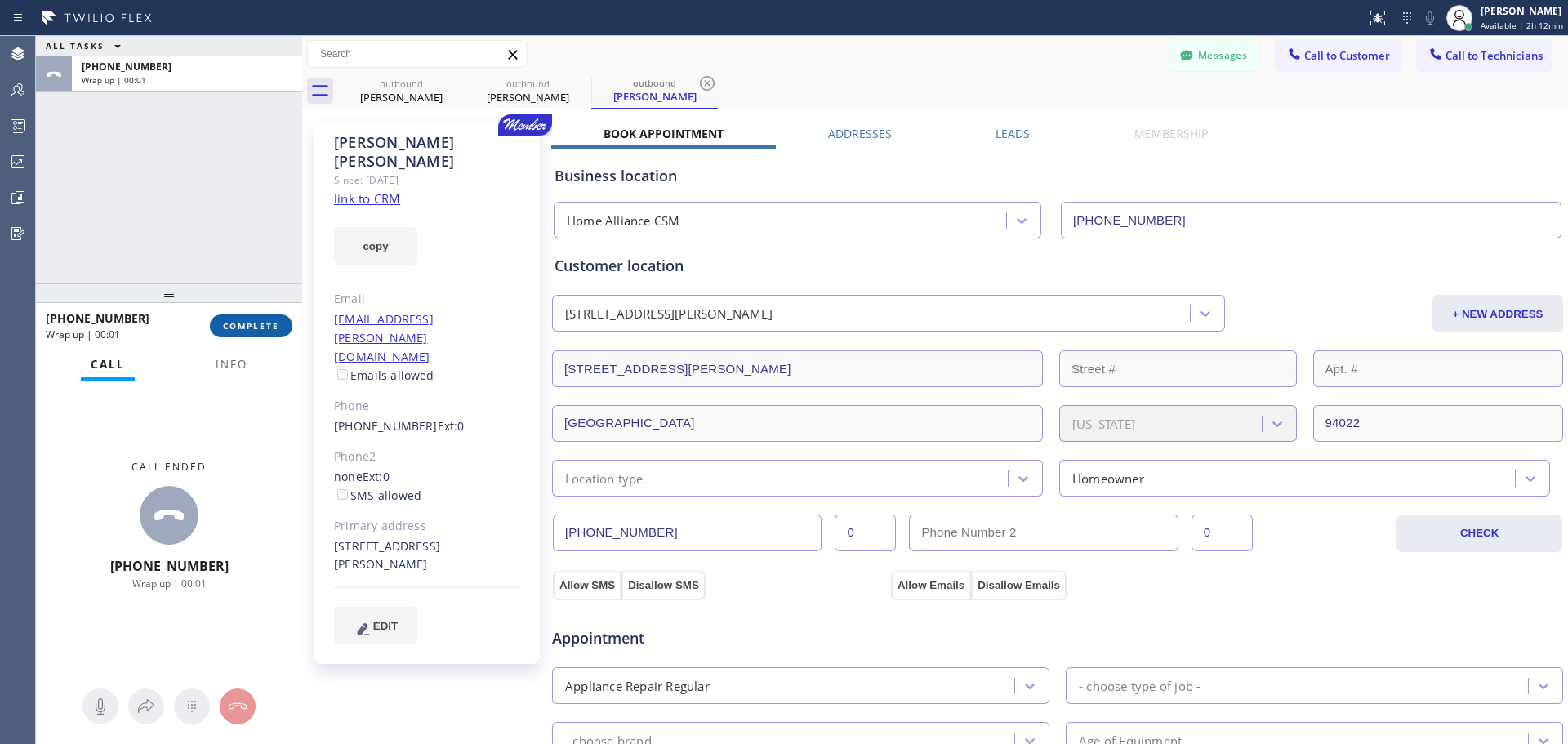
click at [268, 329] on span "COMPLETE" at bounding box center [251, 326] width 56 height 12
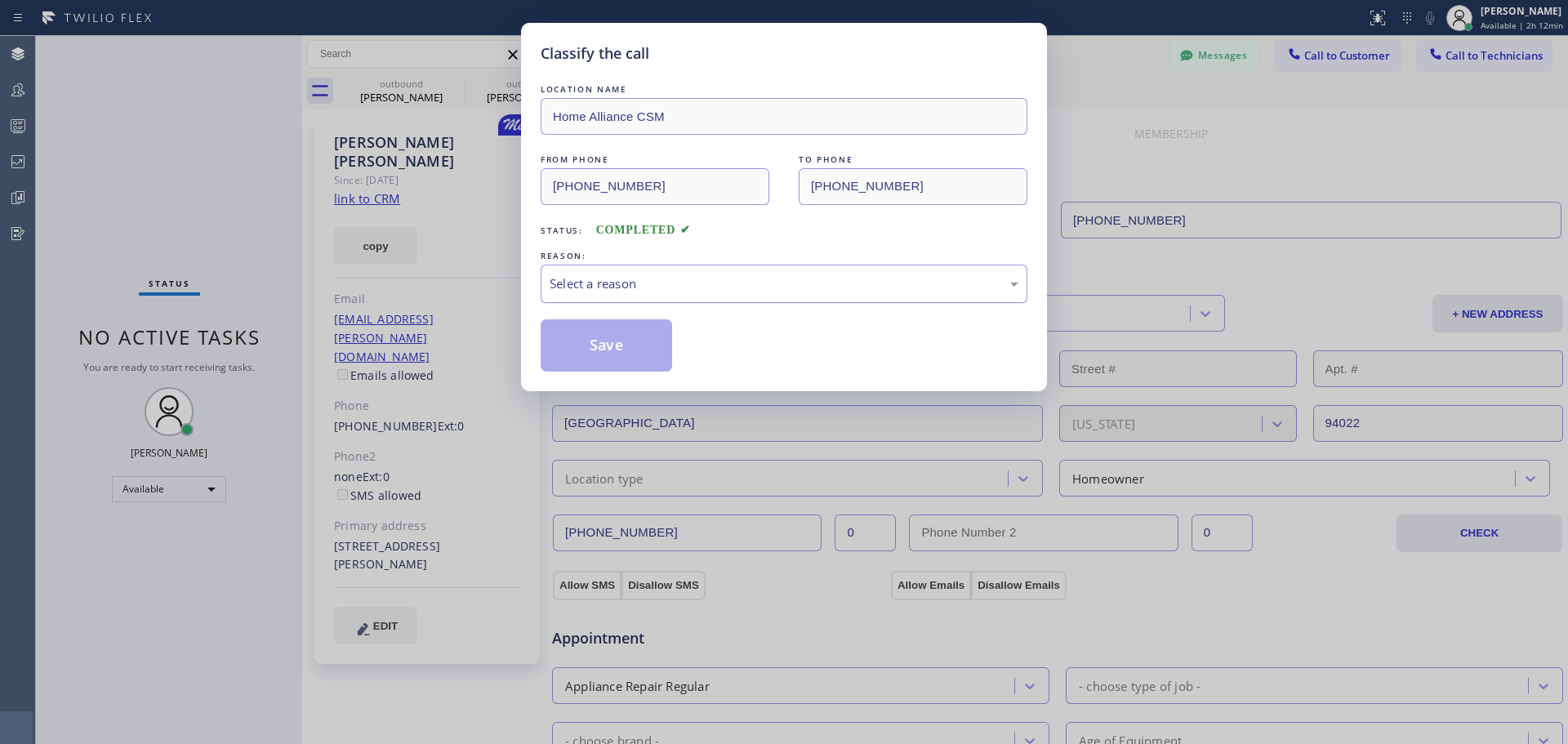
click at [842, 287] on div "Select a reason" at bounding box center [784, 283] width 468 height 18
drag, startPoint x: 897, startPoint y: 287, endPoint x: 880, endPoint y: 298, distance: 20.2
click at [898, 287] on div "Existing Customer - ETA/PI/REDO/complain/cancel" at bounding box center [784, 283] width 468 height 18
drag, startPoint x: 728, startPoint y: 337, endPoint x: 650, endPoint y: 362, distance: 81.9
click at [626, 355] on button "Save" at bounding box center [607, 345] width 132 height 52
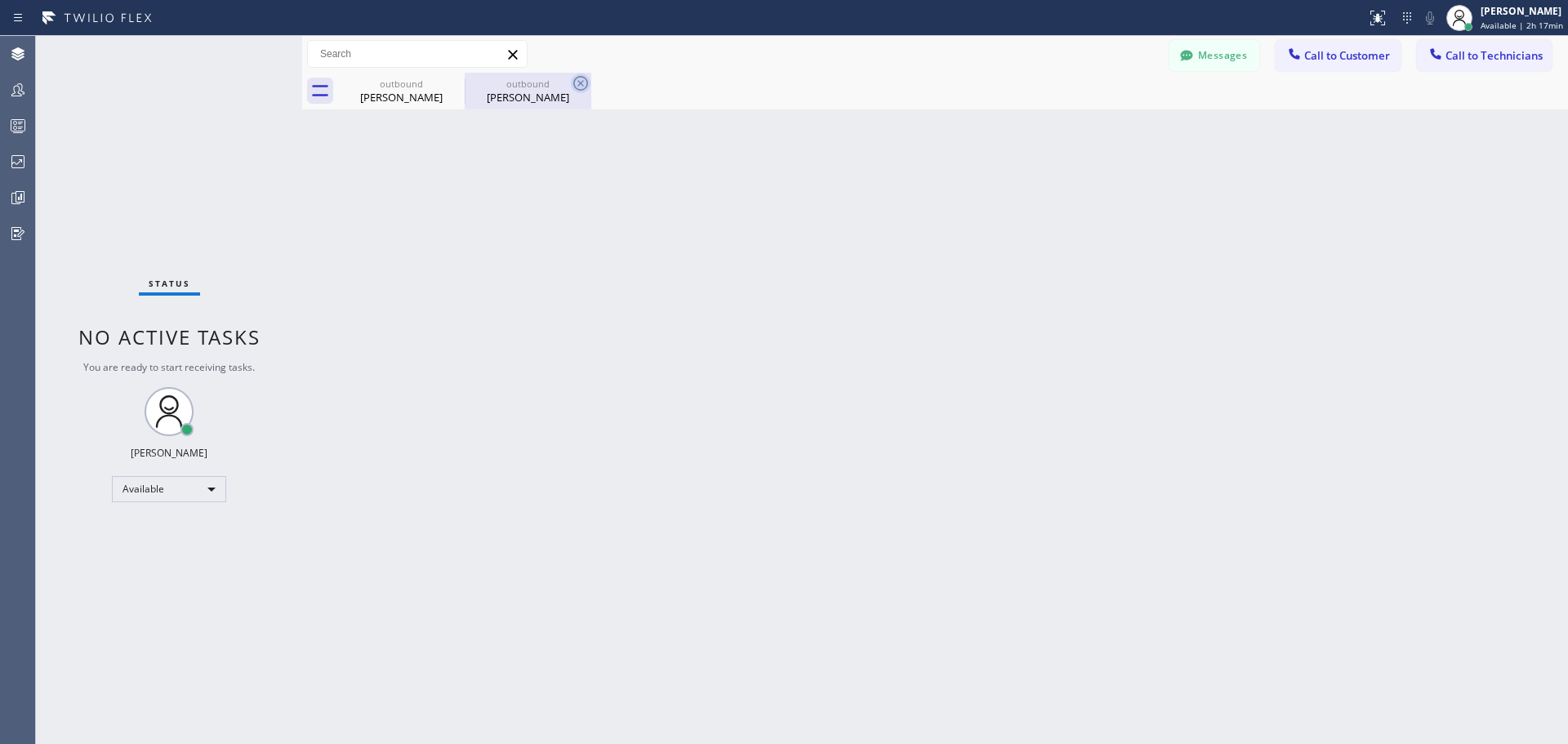
drag, startPoint x: 579, startPoint y: 82, endPoint x: 428, endPoint y: 99, distance: 152.0
click at [0, 0] on icon at bounding box center [0, 0] width 0 height 0
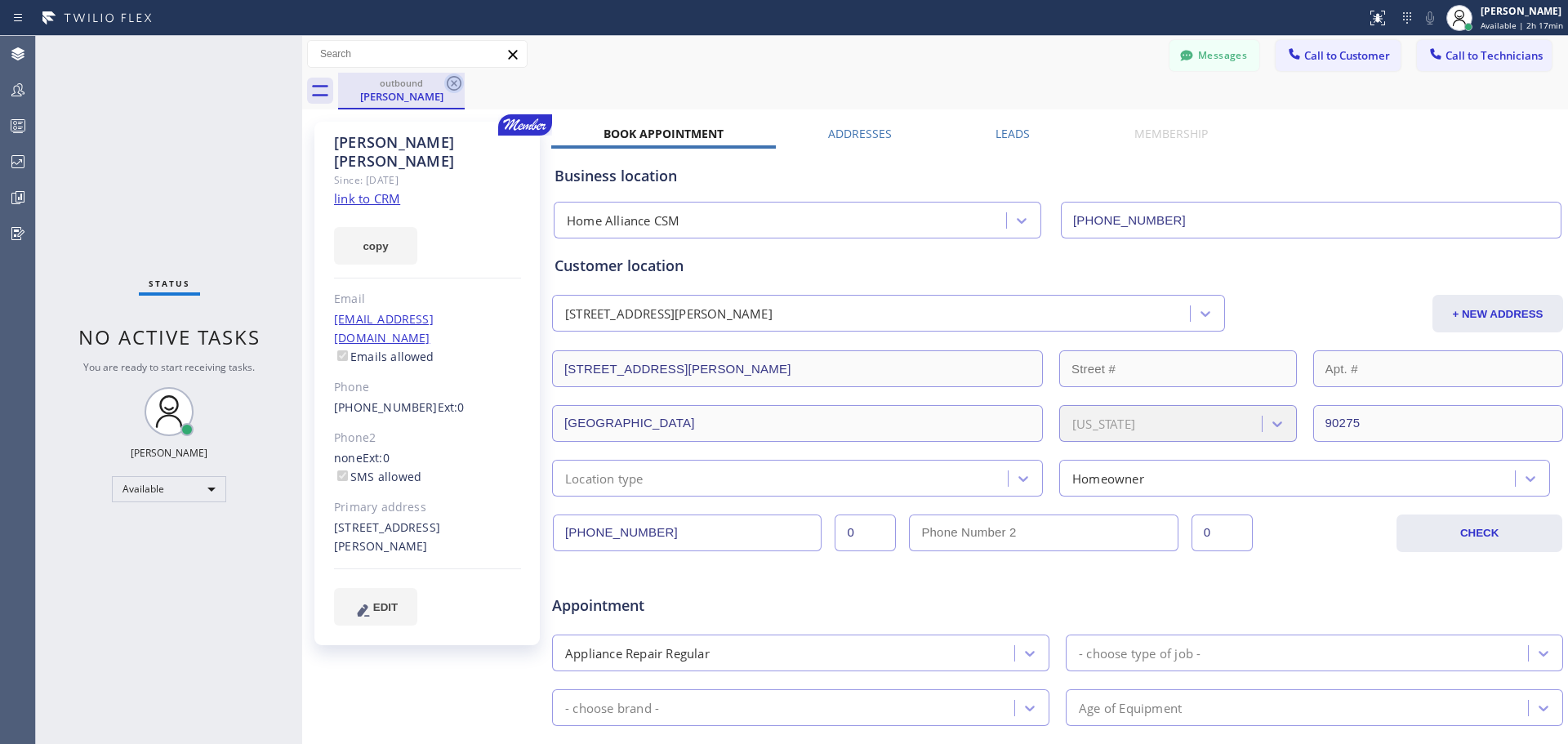
click at [447, 81] on icon at bounding box center [454, 83] width 19 height 19
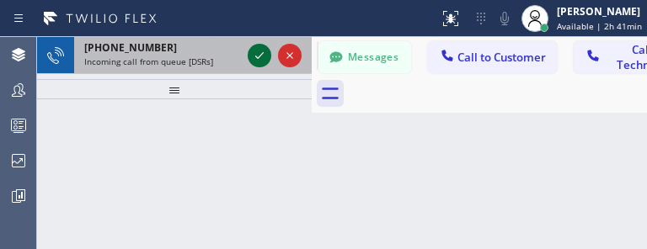
click at [249, 56] on icon at bounding box center [259, 55] width 20 height 20
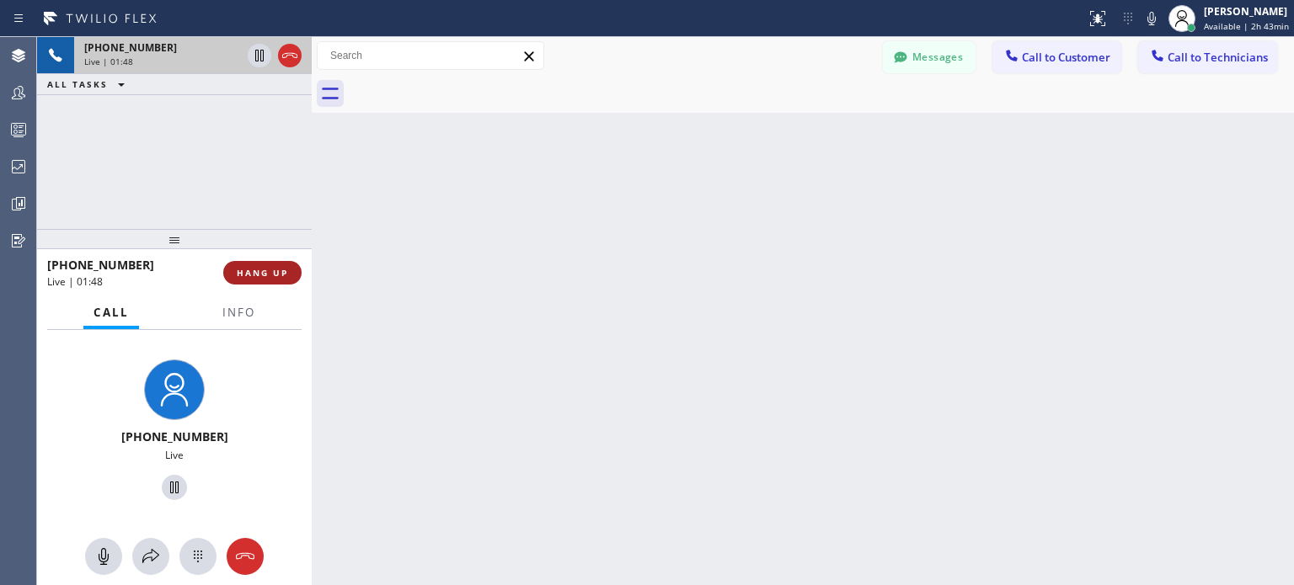
click at [245, 272] on span "HANG UP" at bounding box center [262, 273] width 51 height 12
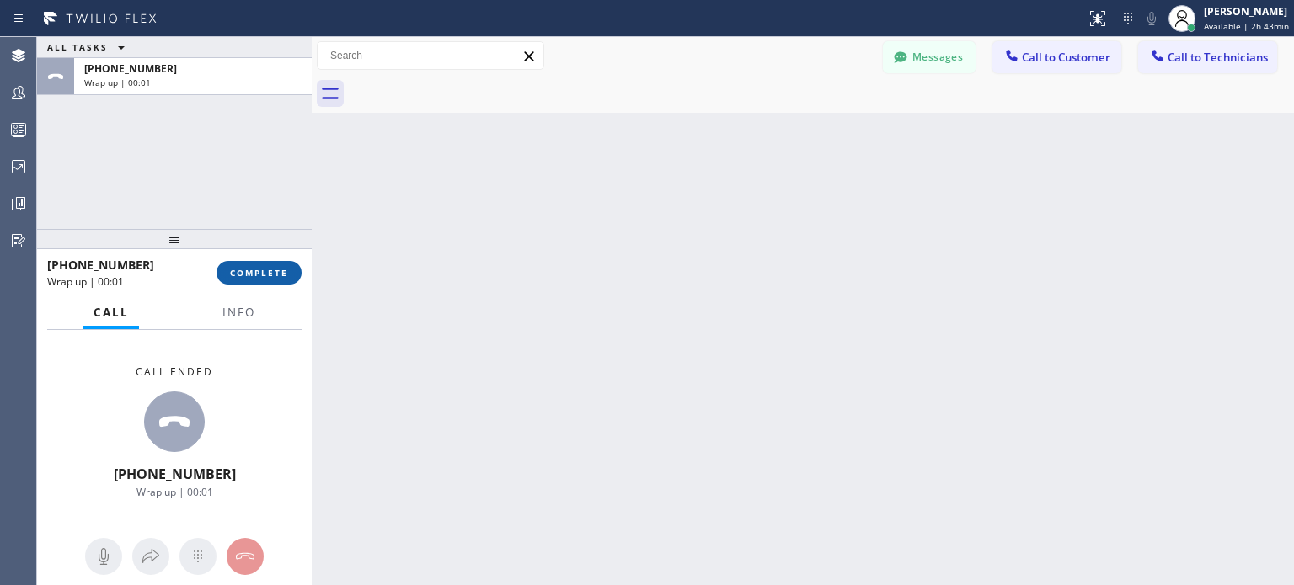
click at [279, 269] on span "COMPLETE" at bounding box center [259, 273] width 58 height 12
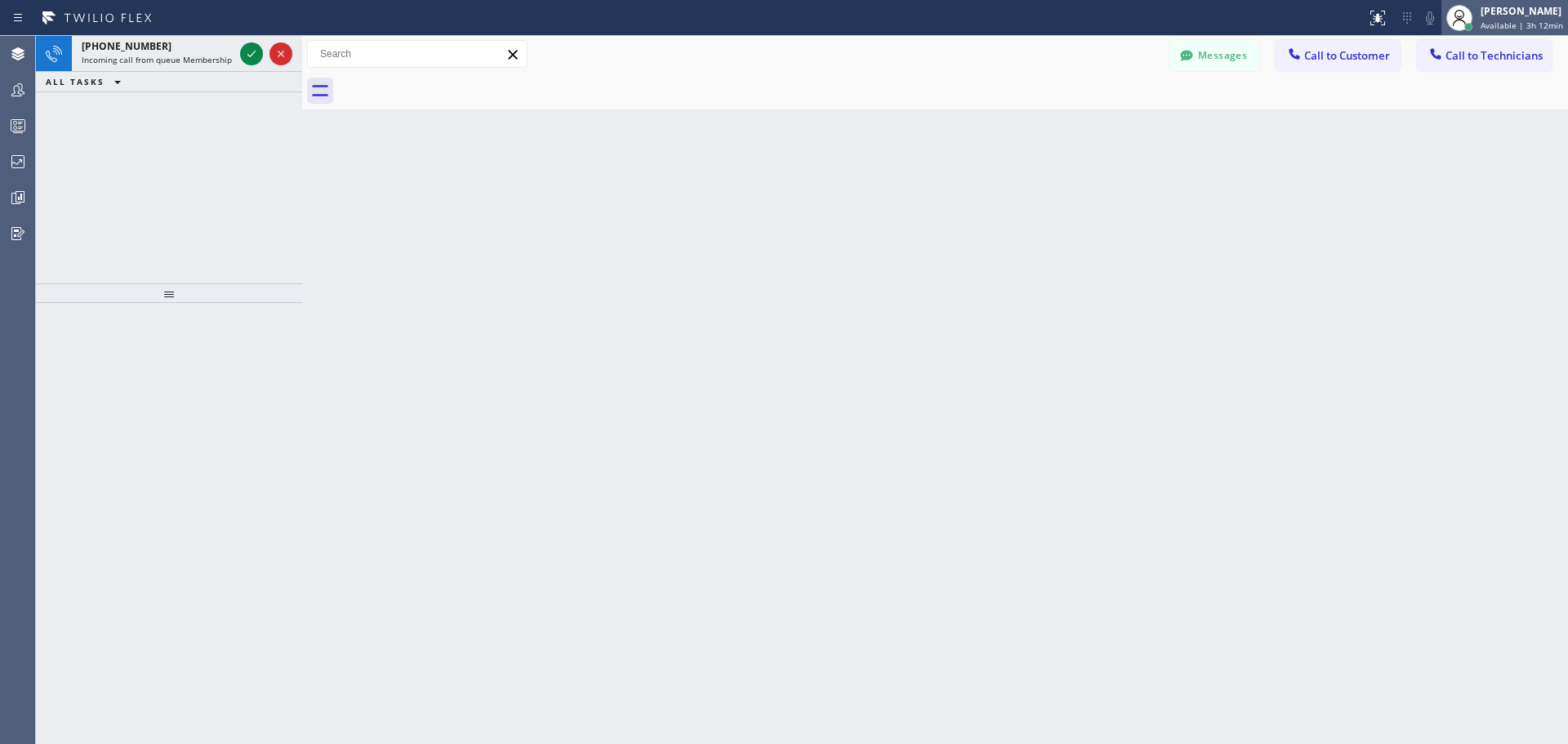
click at [1496, 3] on div "[PERSON_NAME] Available | 3h 12min" at bounding box center [1505, 17] width 127 height 36
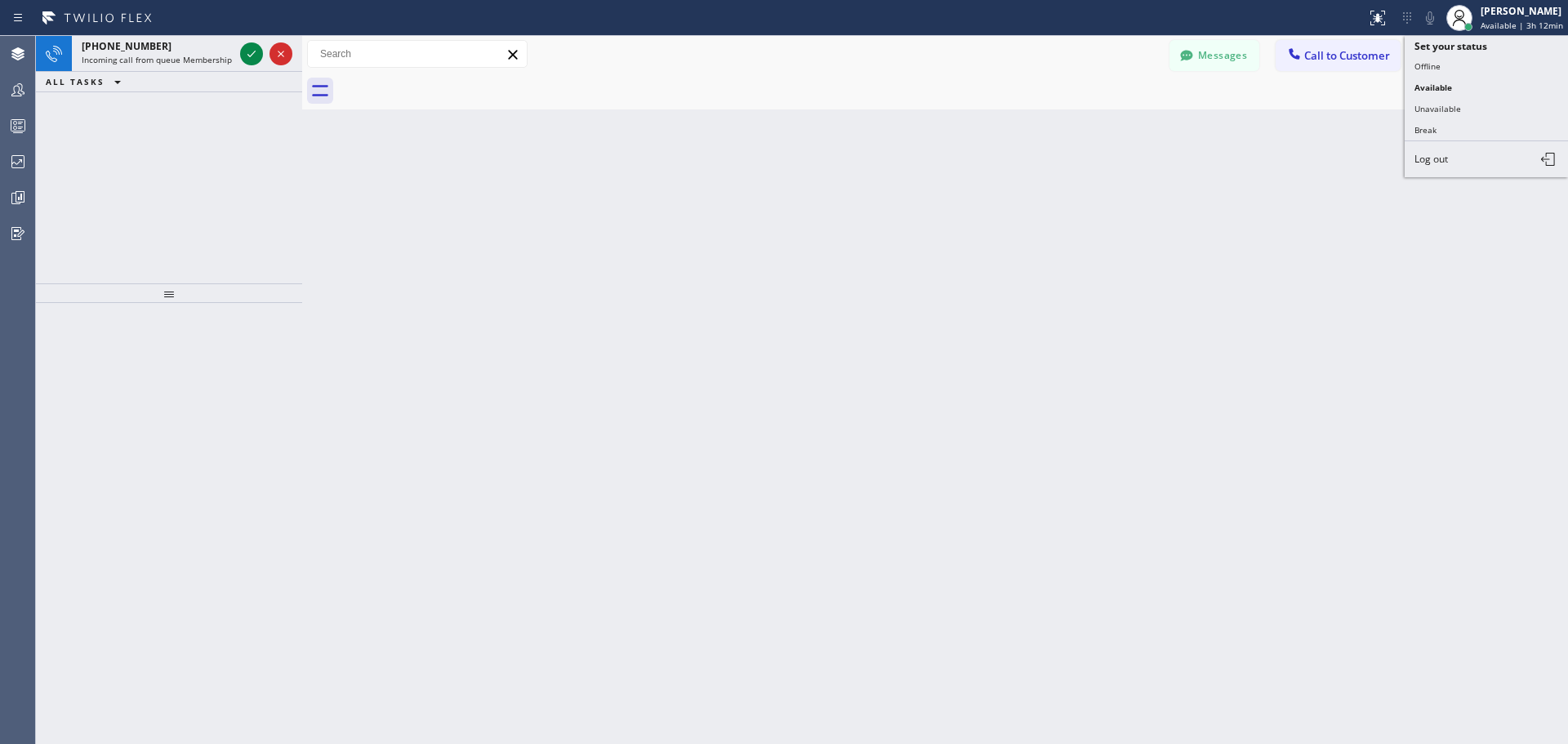
click at [1457, 113] on button "Unavailable" at bounding box center [1487, 109] width 163 height 21
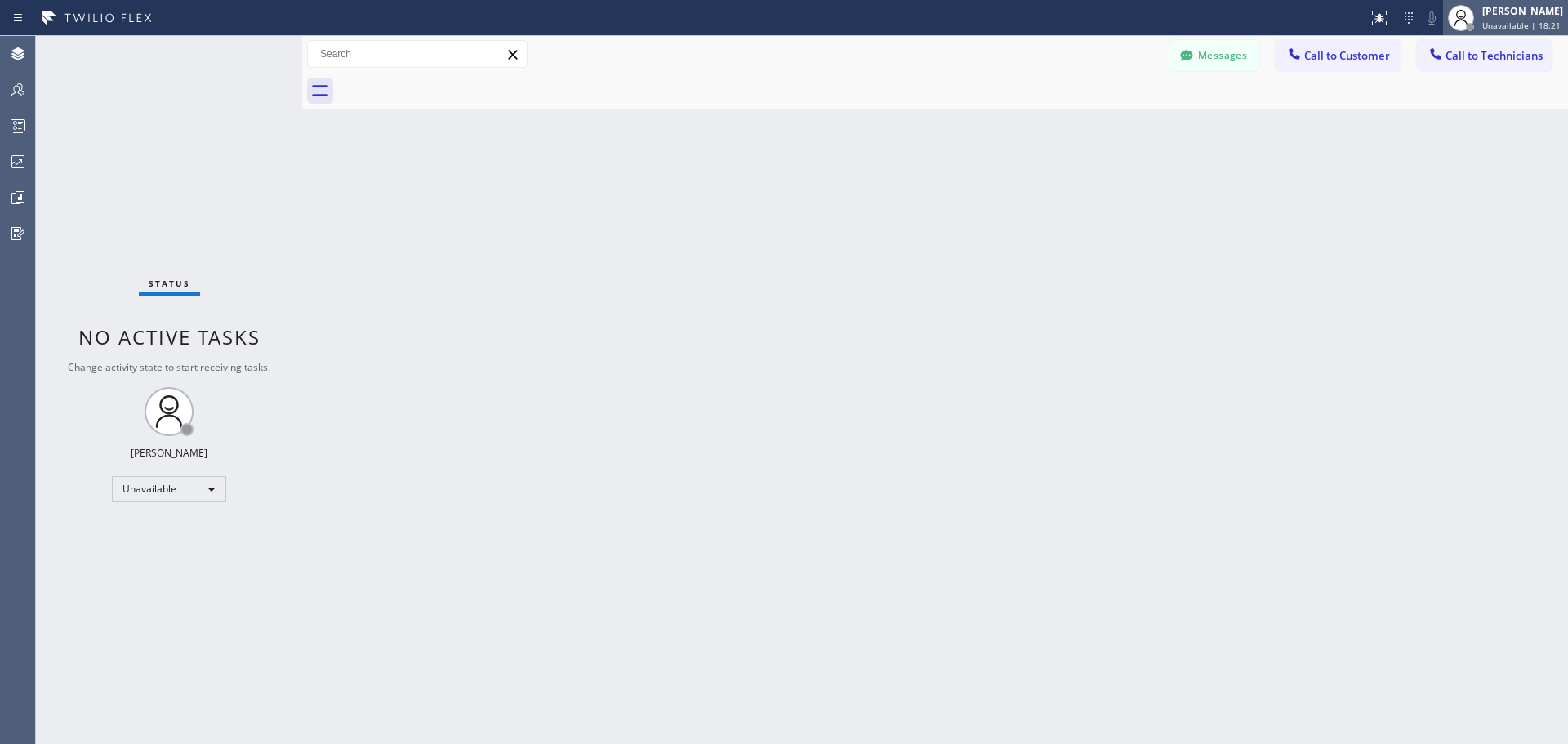
click at [1521, 28] on span "Unavailable | 18:21" at bounding box center [1521, 25] width 79 height 12
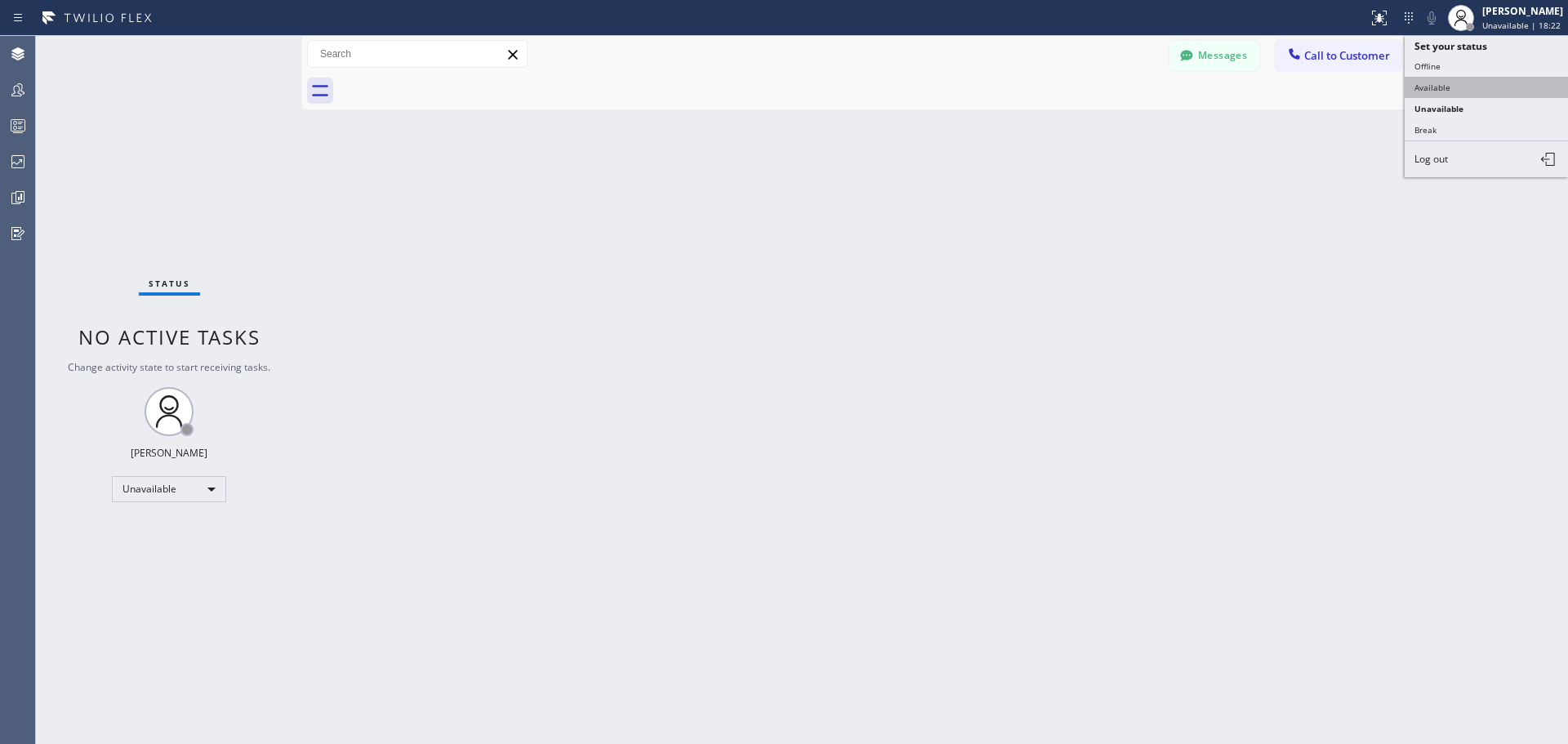
click at [1490, 88] on button "Available" at bounding box center [1487, 87] width 163 height 21
click at [1339, 63] on button "Call to Customer" at bounding box center [1338, 55] width 125 height 31
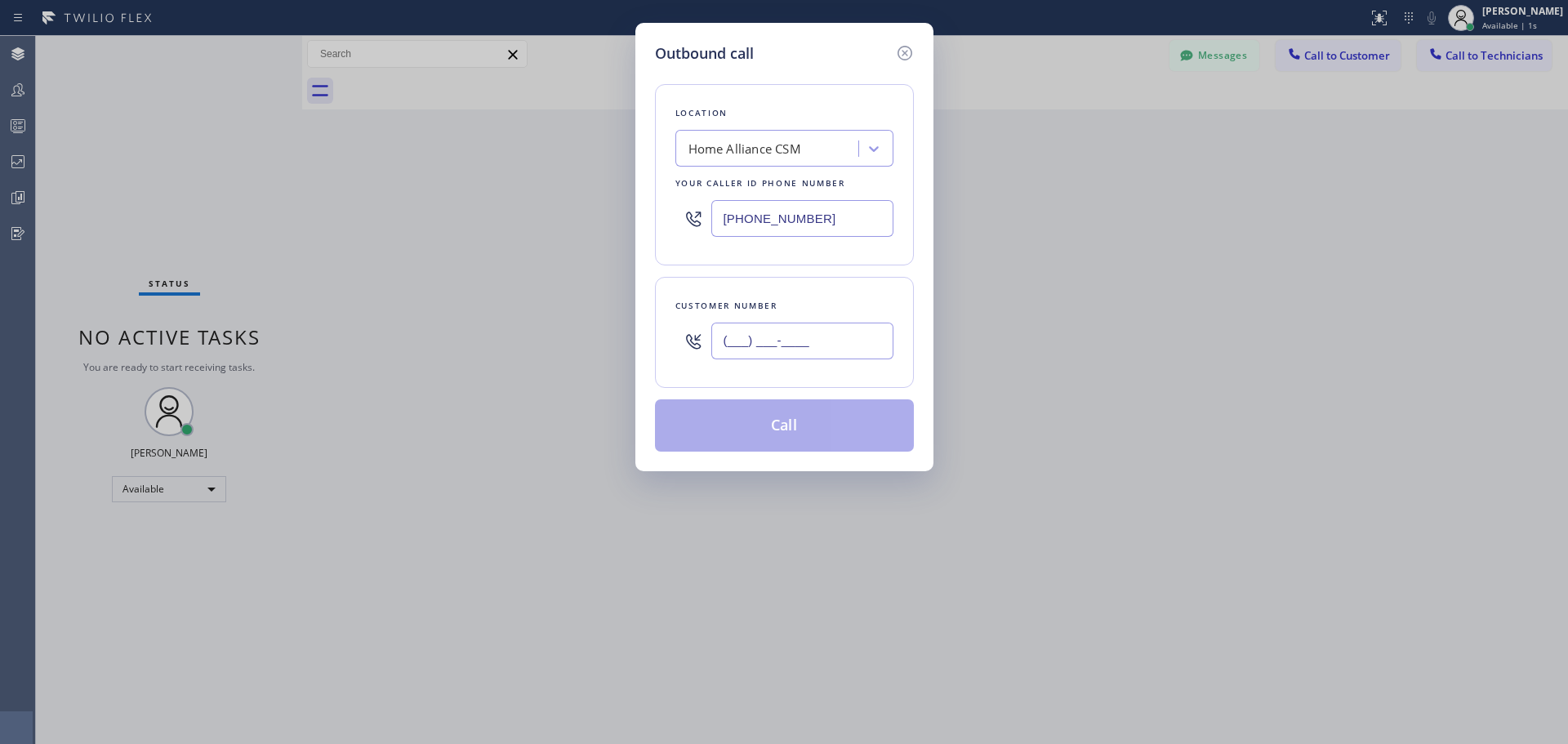
click at [800, 343] on input "(___) ___-____" at bounding box center [803, 341] width 182 height 37
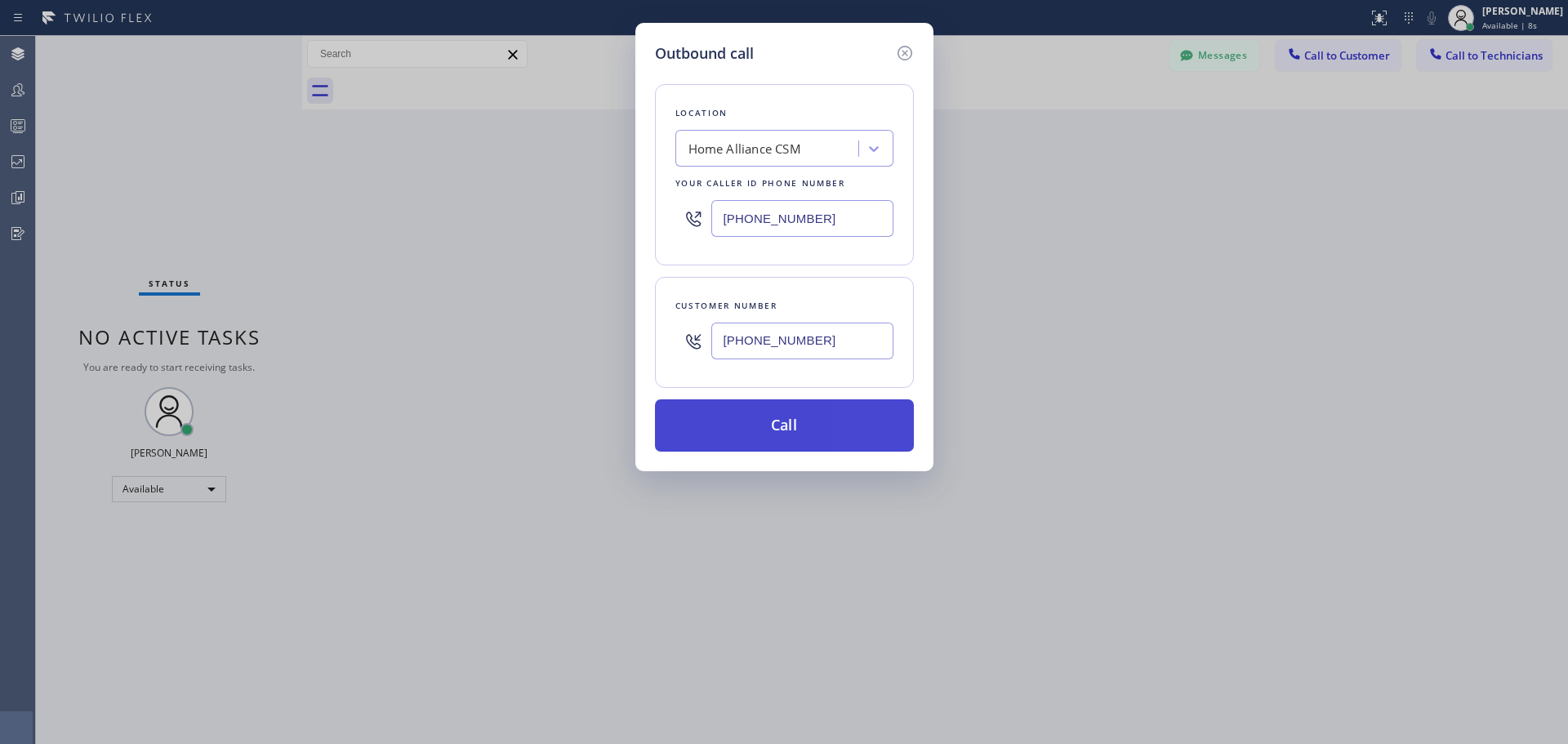
type input "[PHONE_NUMBER]"
click at [791, 434] on button "Call" at bounding box center [784, 426] width 259 height 52
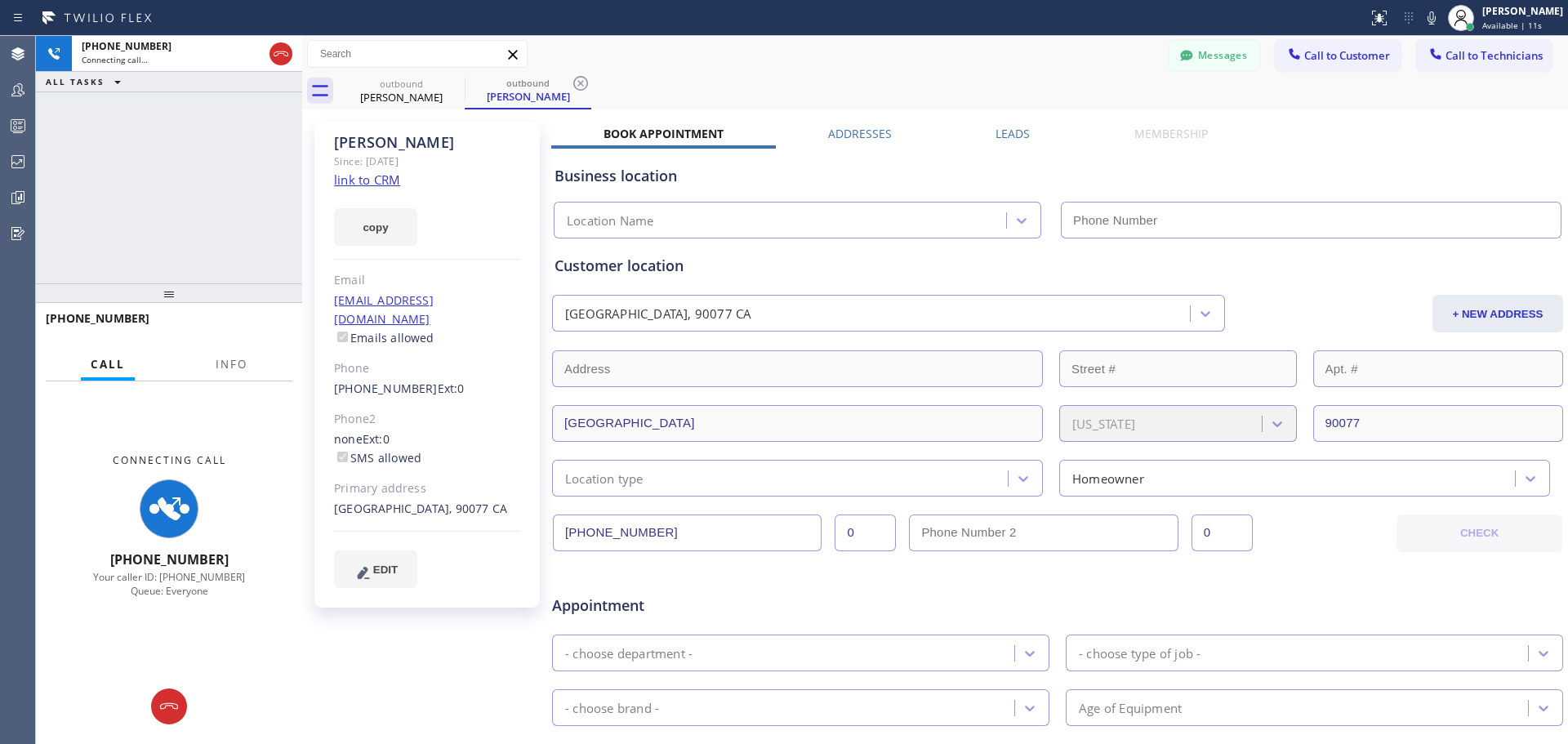
type input "[PHONE_NUMBER]"
click at [370, 178] on link "link to CRM" at bounding box center [368, 179] width 66 height 16
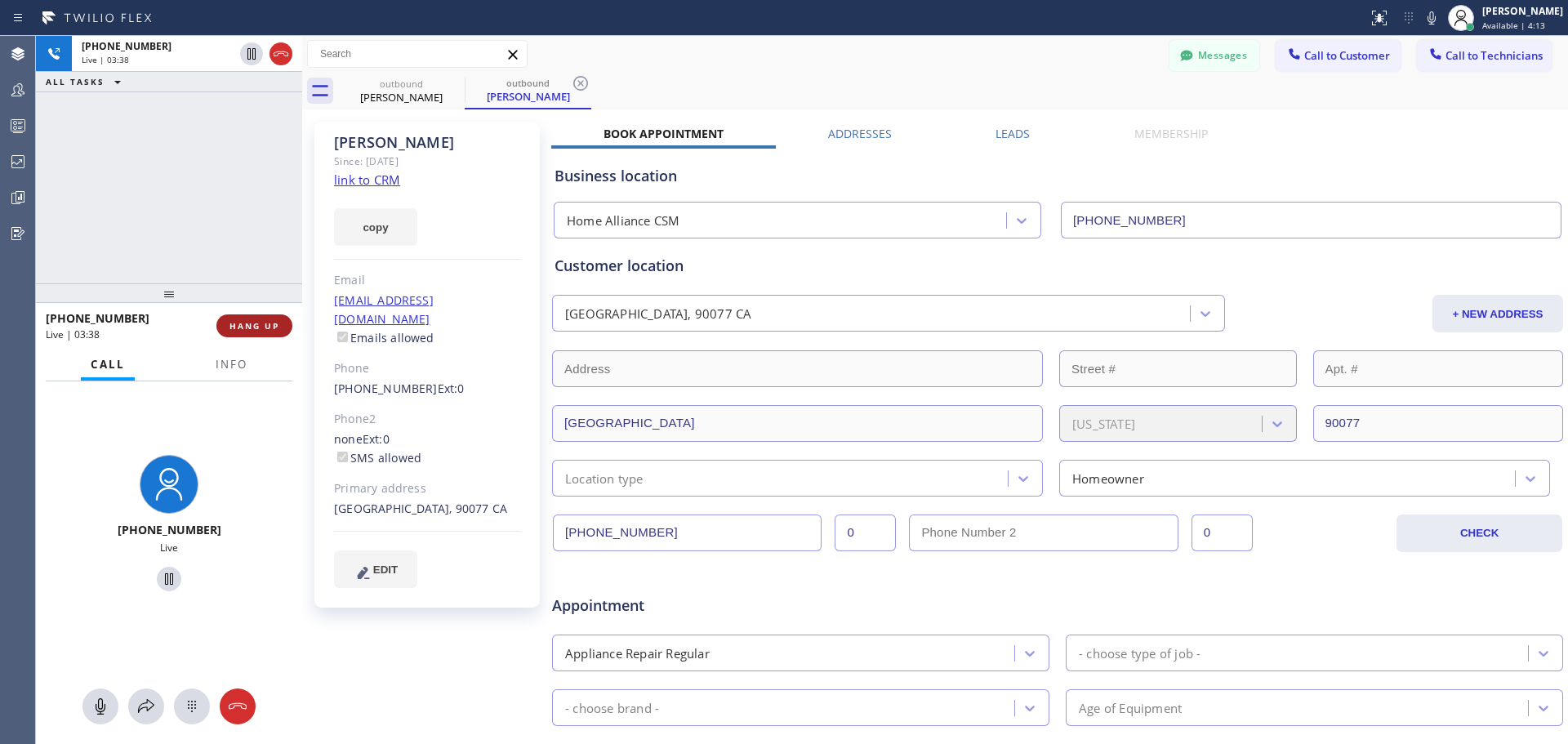
click at [255, 327] on span "HANG UP" at bounding box center [254, 326] width 49 height 12
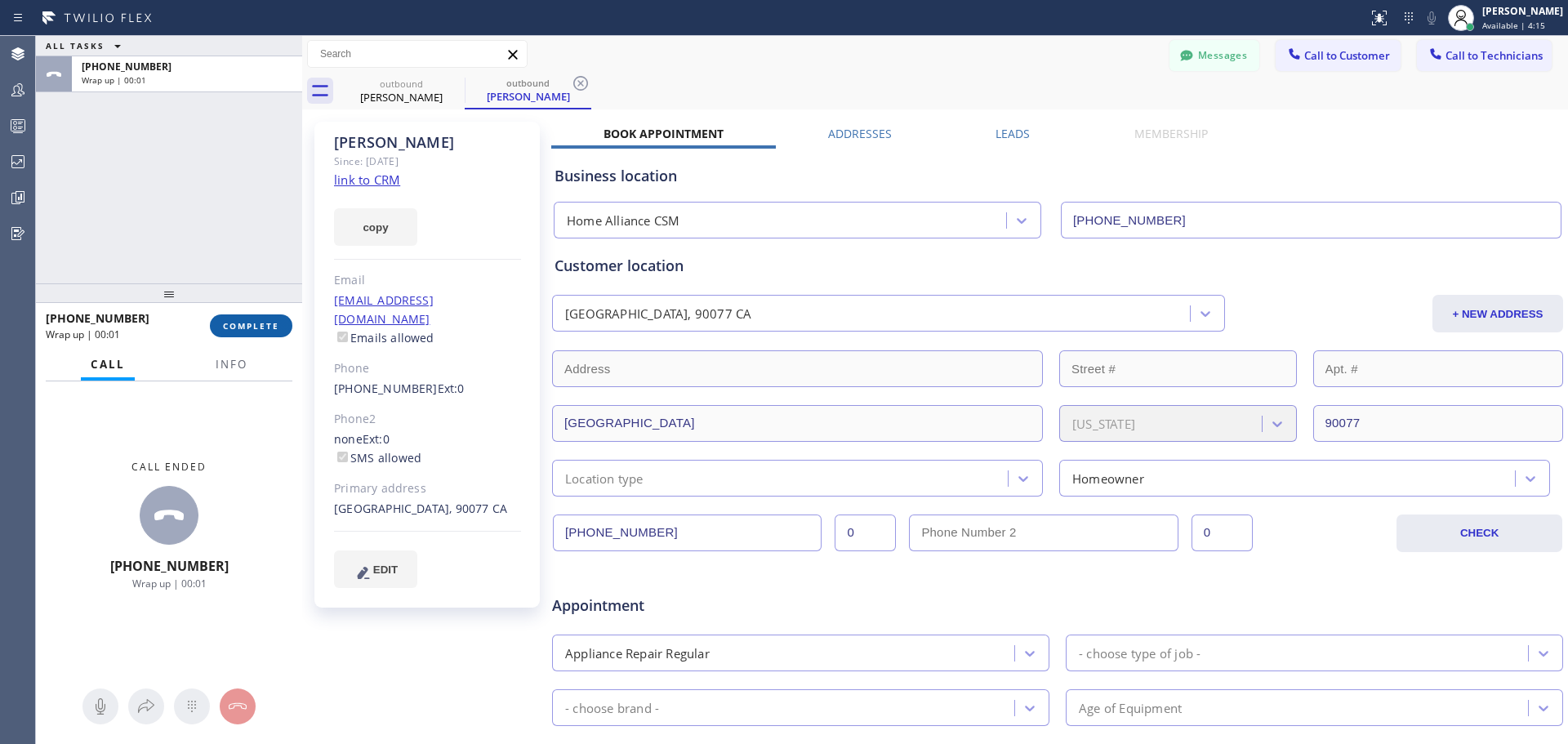
click at [256, 332] on span "COMPLETE" at bounding box center [251, 326] width 56 height 12
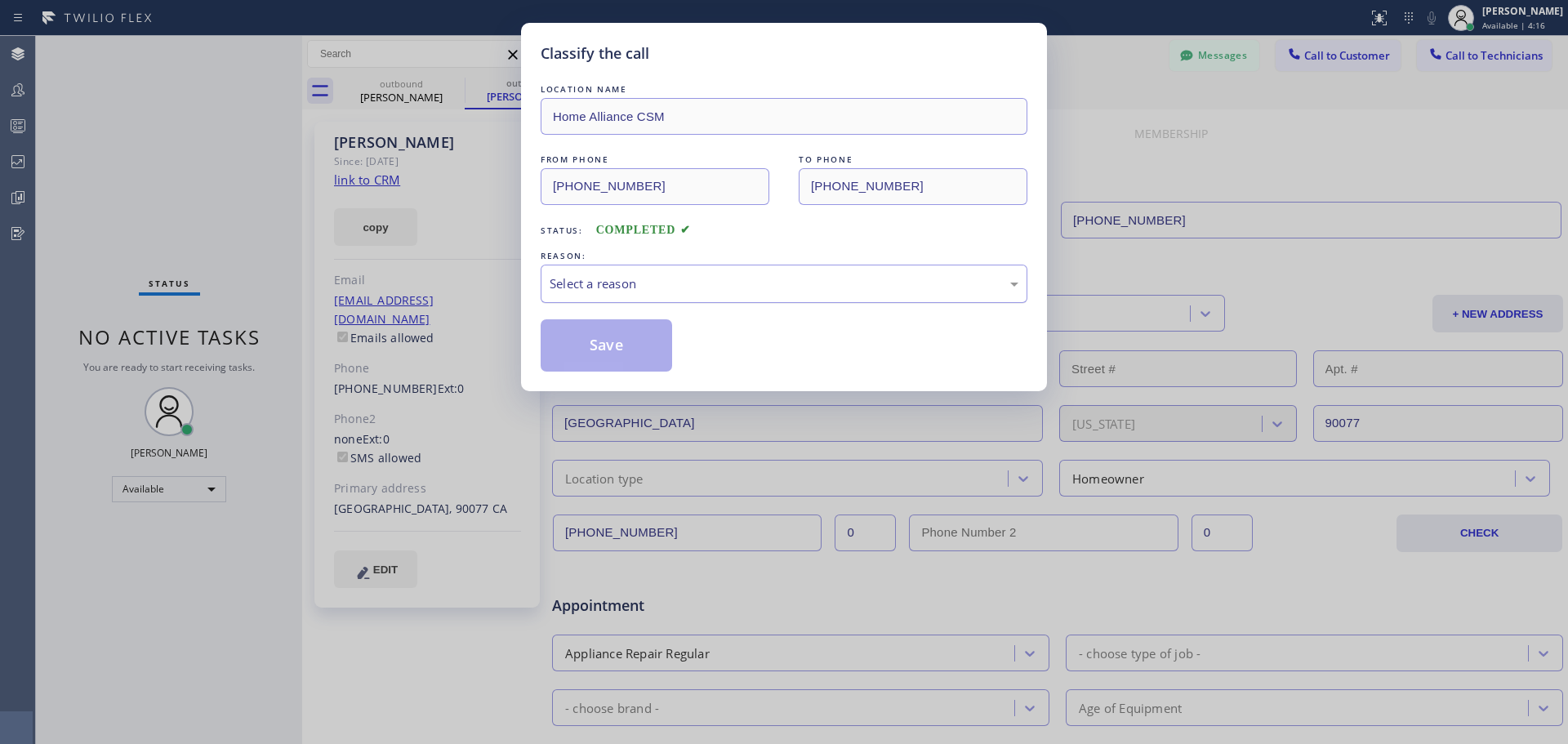
click at [733, 282] on div "Select a reason" at bounding box center [784, 283] width 468 height 18
click at [629, 335] on button "Save" at bounding box center [607, 345] width 132 height 52
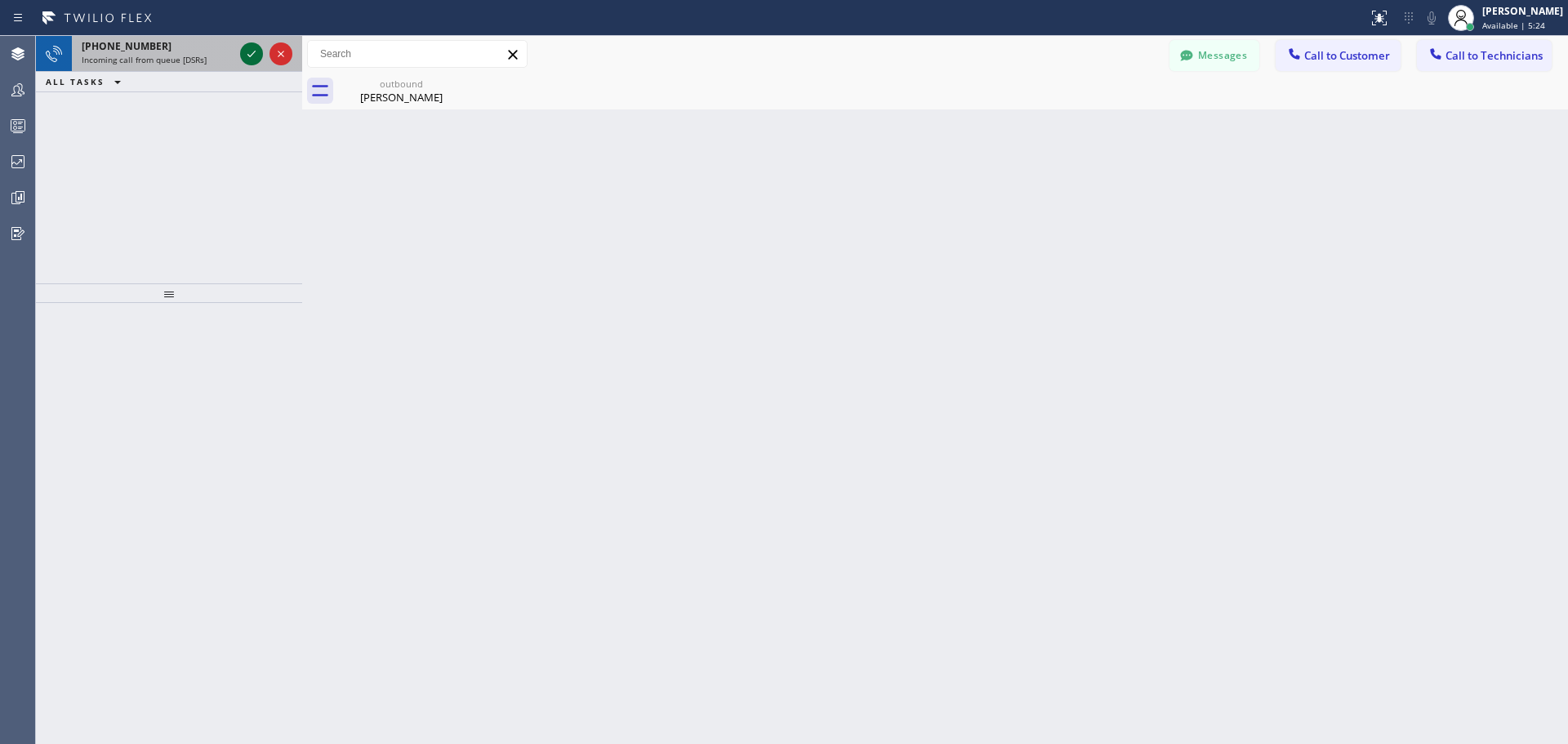
click at [261, 45] on icon at bounding box center [251, 53] width 19 height 19
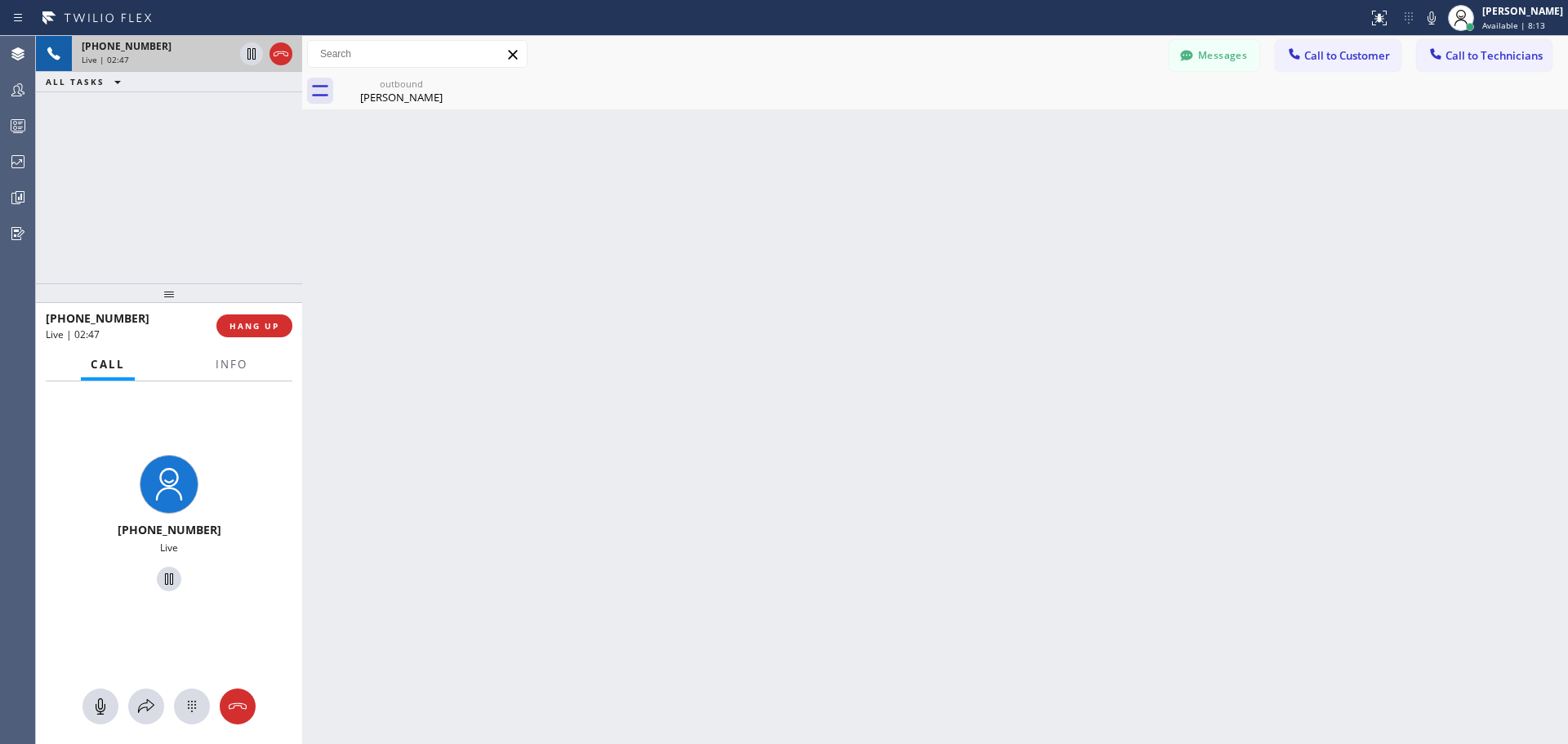
drag, startPoint x: 257, startPoint y: 321, endPoint x: 360, endPoint y: 403, distance: 131.7
click at [257, 322] on span "HANG UP" at bounding box center [254, 326] width 49 height 12
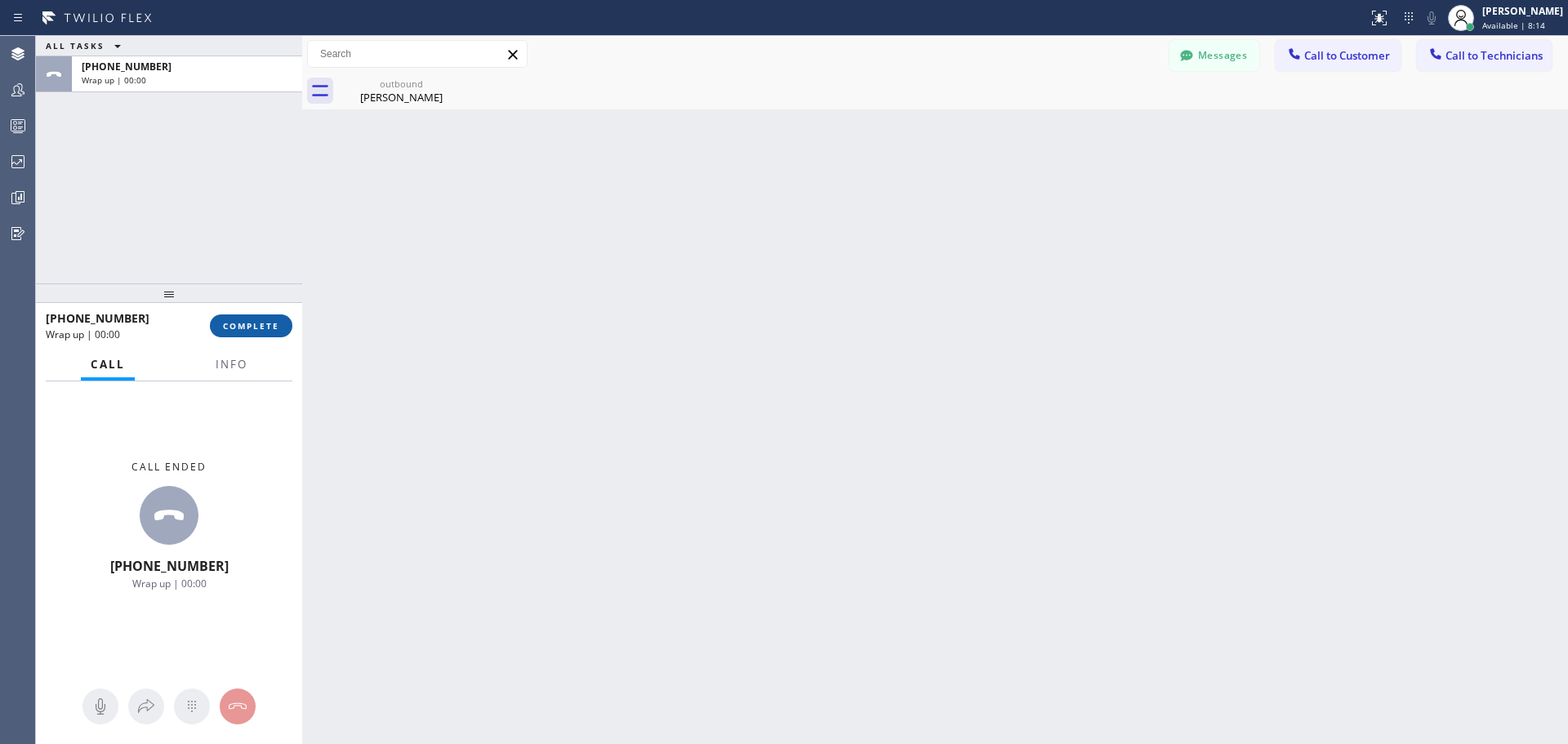
click at [251, 327] on span "COMPLETE" at bounding box center [251, 326] width 56 height 12
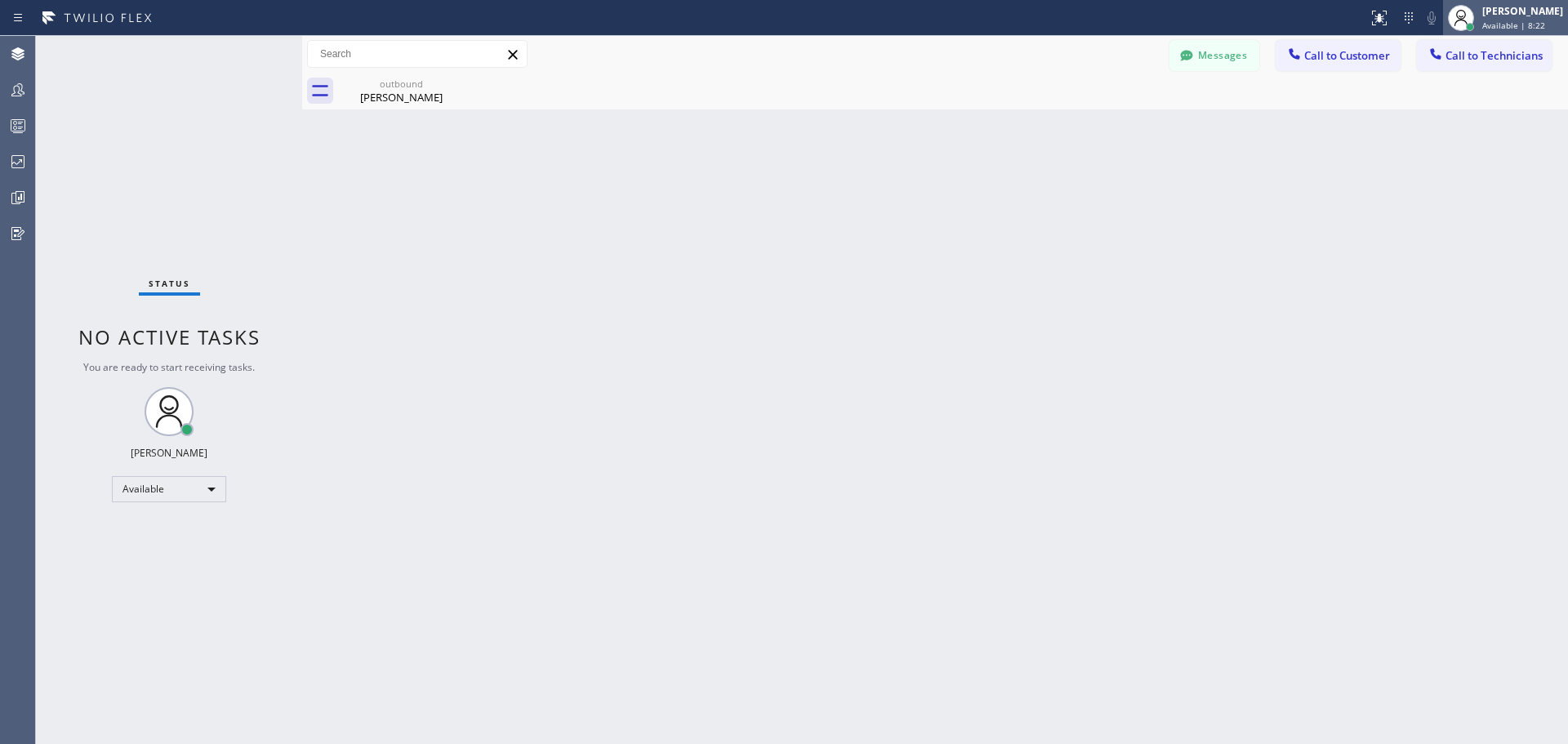
click at [1494, 16] on div "[PERSON_NAME]" at bounding box center [1522, 11] width 80 height 14
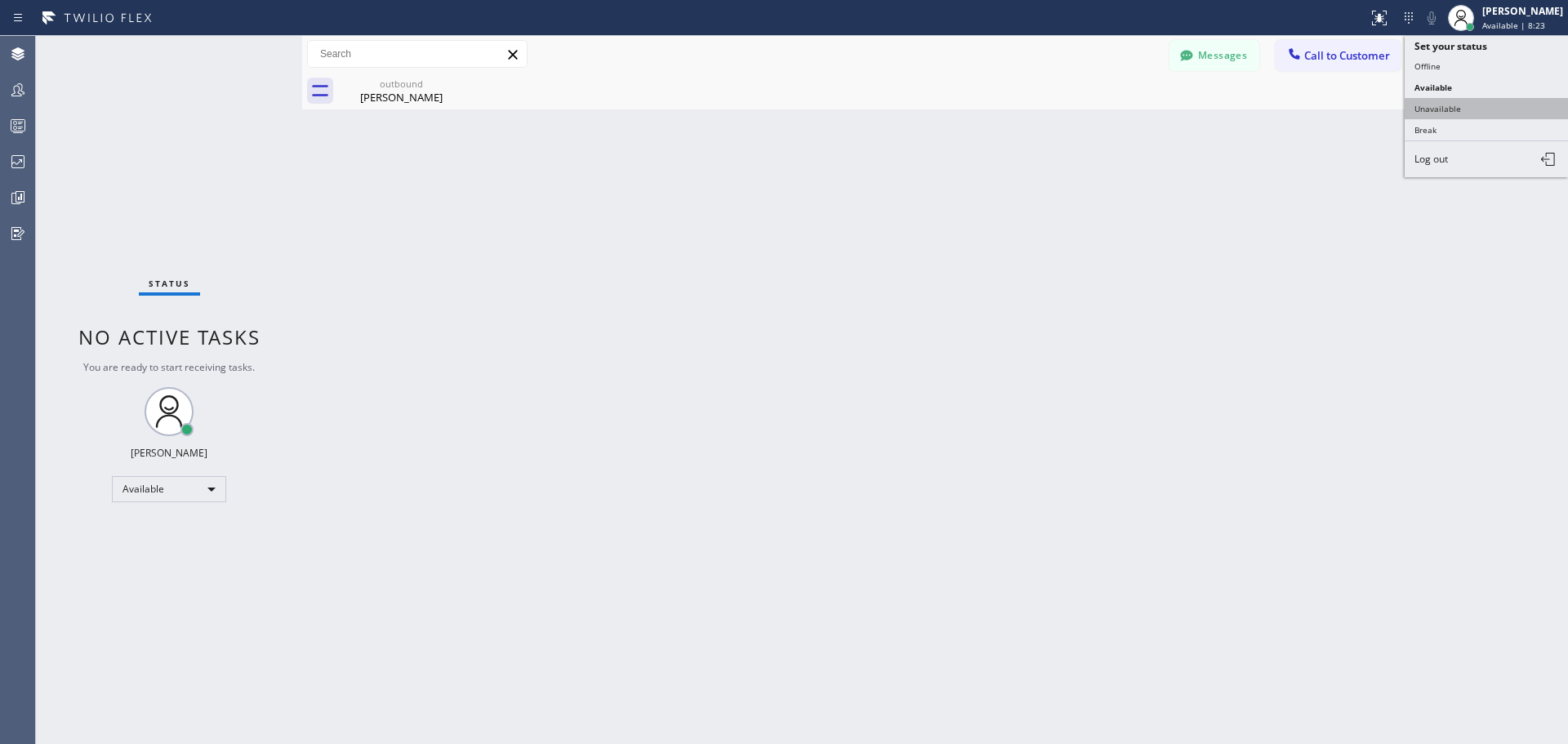
click at [1457, 104] on button "Unavailable" at bounding box center [1487, 109] width 163 height 21
